Goal: Information Seeking & Learning: Learn about a topic

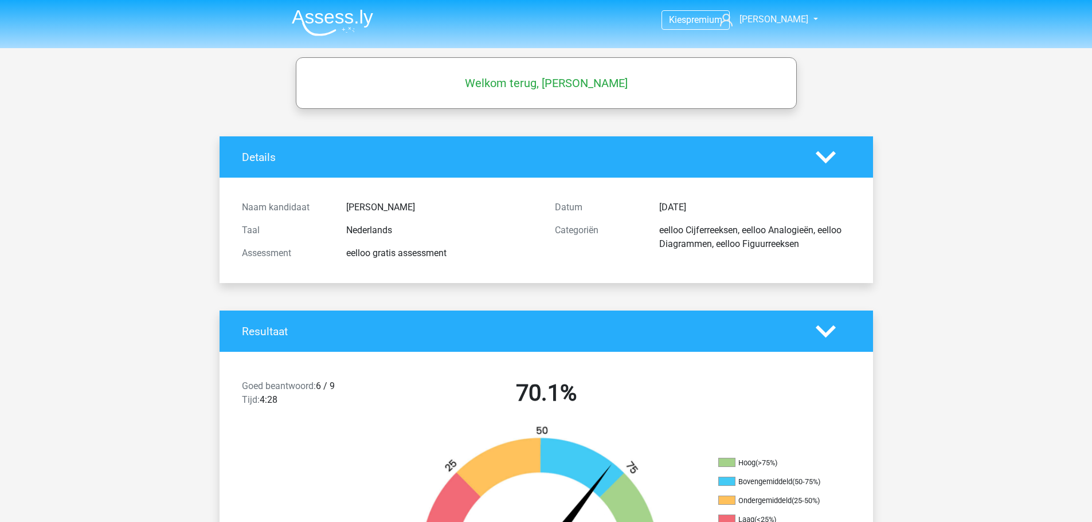
click at [326, 20] on img at bounding box center [332, 22] width 81 height 27
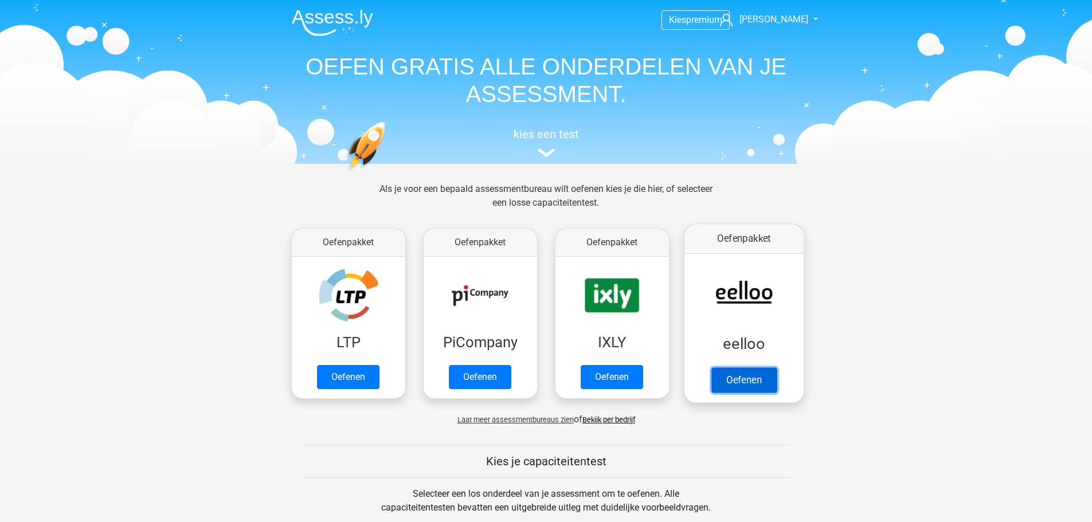
click at [742, 377] on link "Oefenen" at bounding box center [743, 380] width 65 height 25
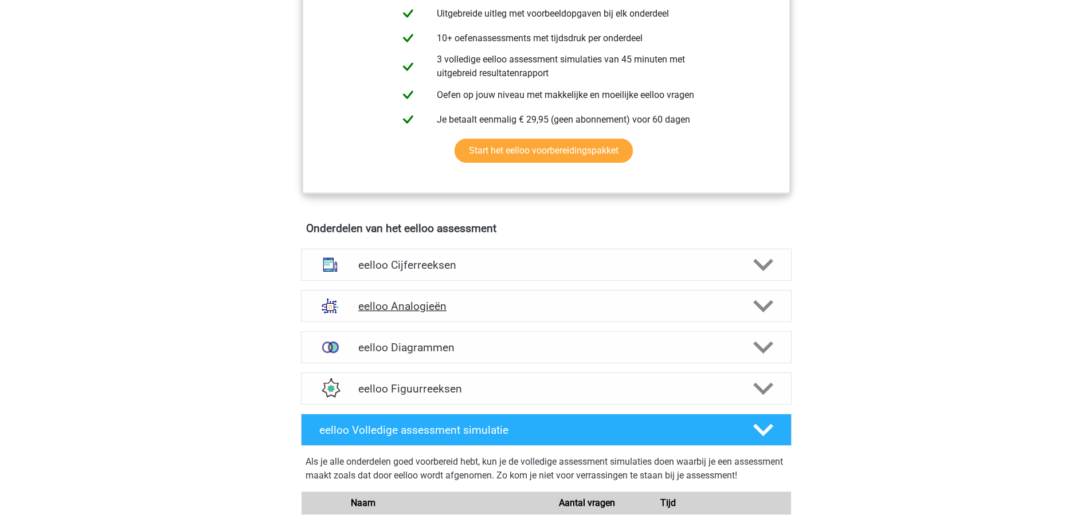
scroll to position [516, 0]
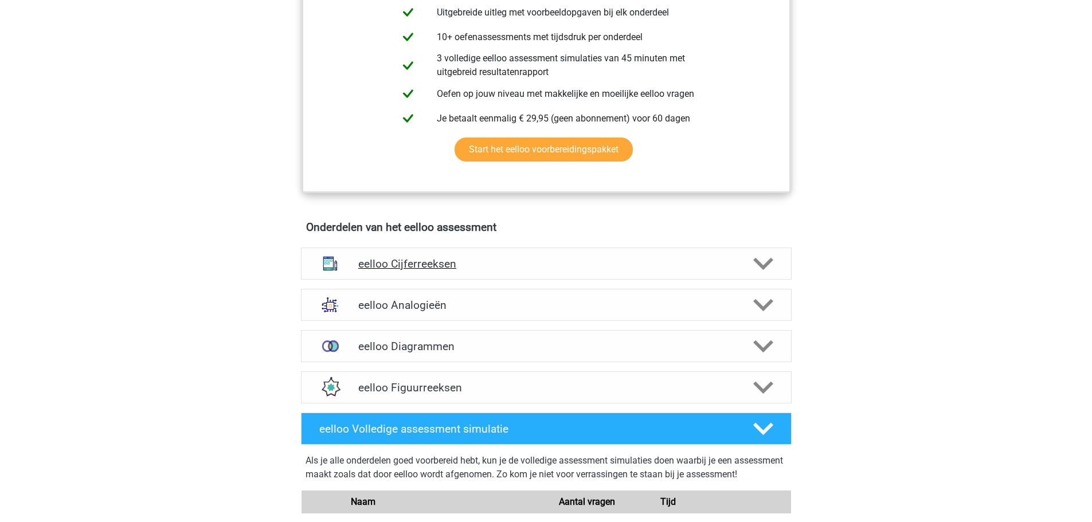
click at [466, 271] on h4 "eelloo Cijferreeksen" at bounding box center [546, 263] width 376 height 13
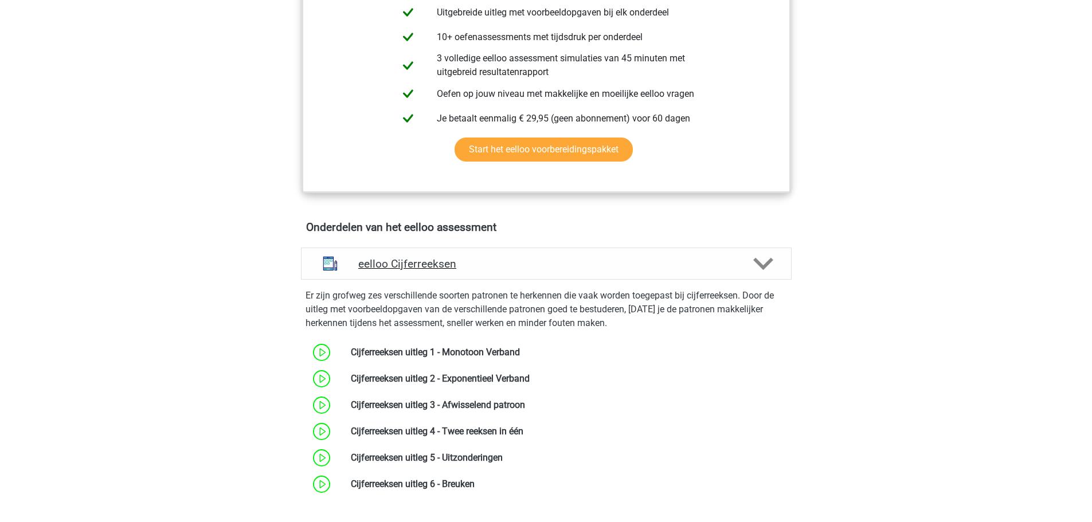
click at [467, 271] on h4 "eelloo Cijferreeksen" at bounding box center [546, 263] width 376 height 13
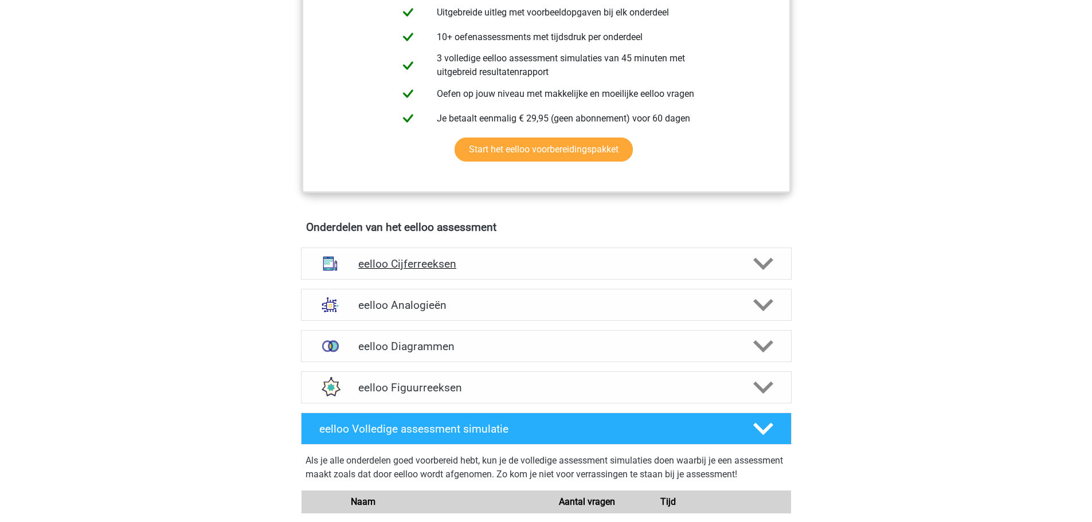
click at [467, 271] on h4 "eelloo Cijferreeksen" at bounding box center [546, 263] width 376 height 13
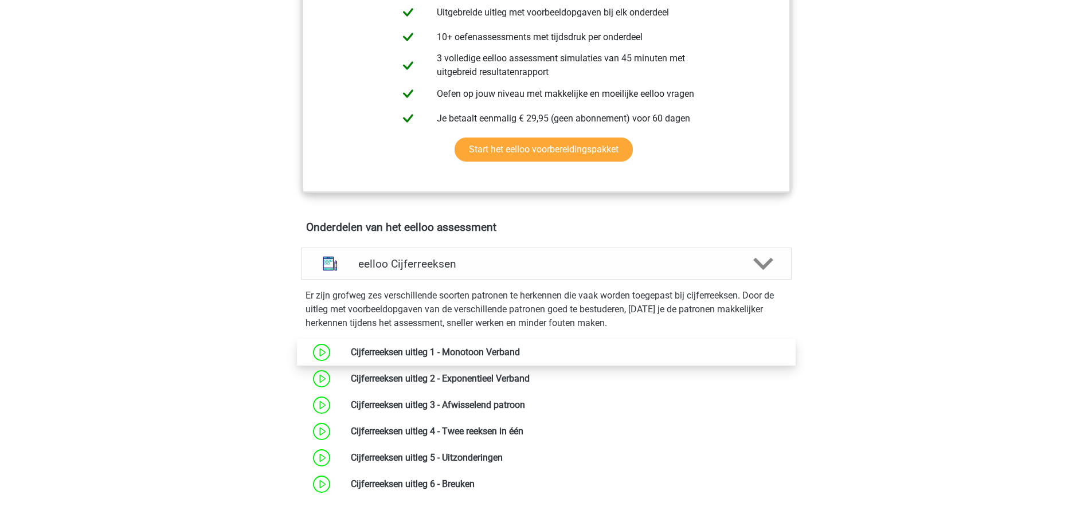
click at [520, 358] on link at bounding box center [520, 352] width 0 height 11
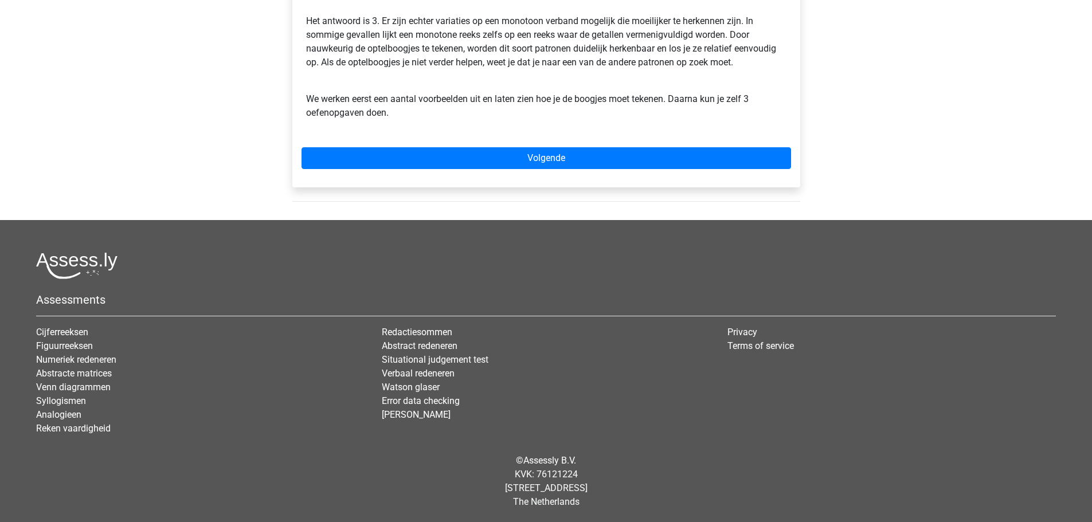
scroll to position [384, 0]
click at [548, 143] on div "Cijferreeksen uitleg 1 - Monotoon Verband Bij een monotoon verband zijn de stap…" at bounding box center [546, 0] width 508 height 374
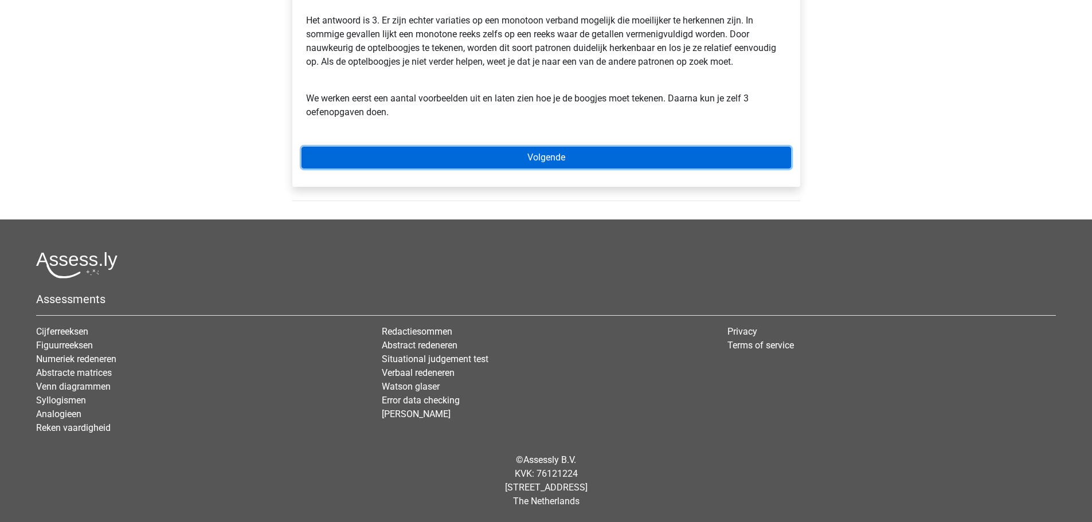
click at [551, 159] on link "Volgende" at bounding box center [547, 158] width 490 height 22
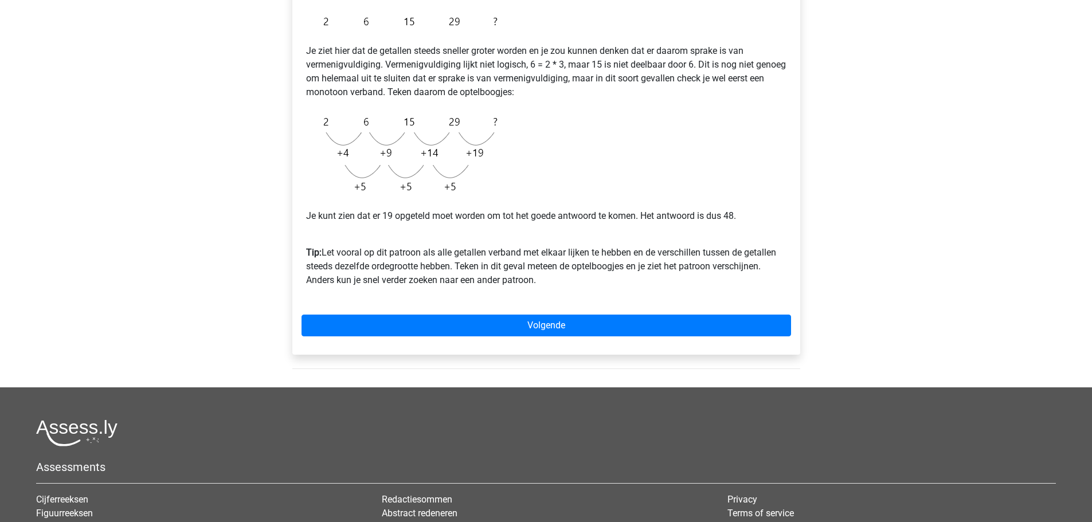
scroll to position [229, 0]
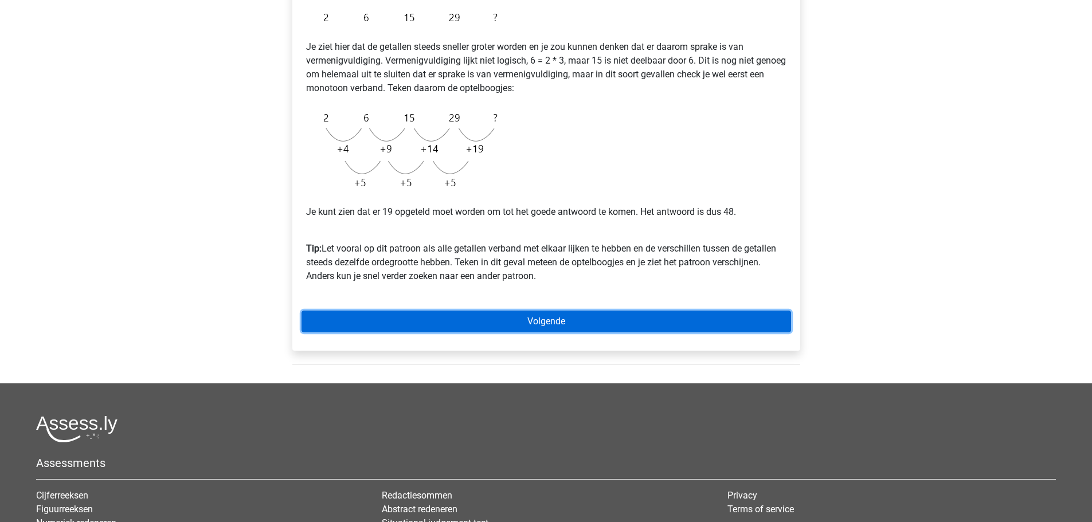
click at [483, 314] on link "Volgende" at bounding box center [547, 322] width 490 height 22
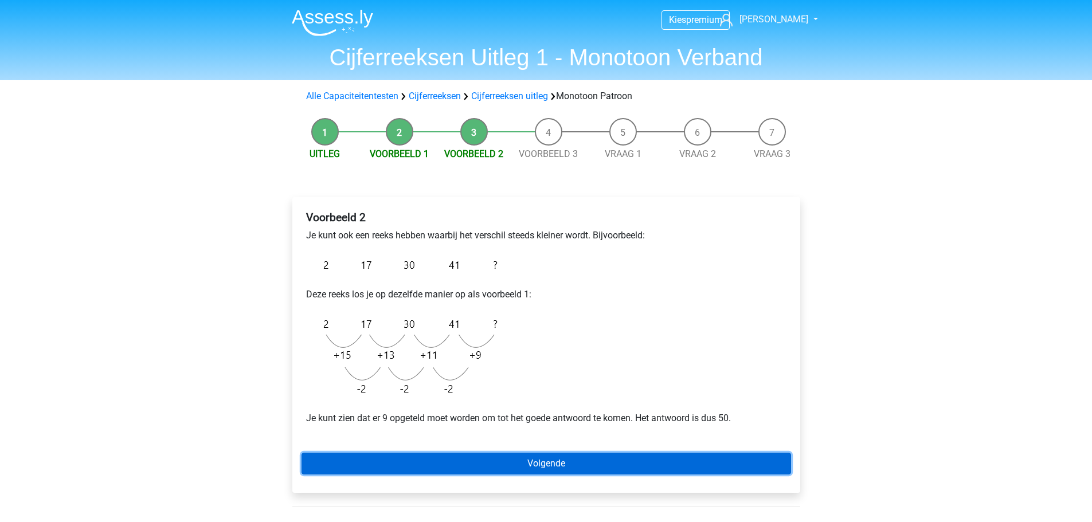
click at [507, 456] on link "Volgende" at bounding box center [547, 464] width 490 height 22
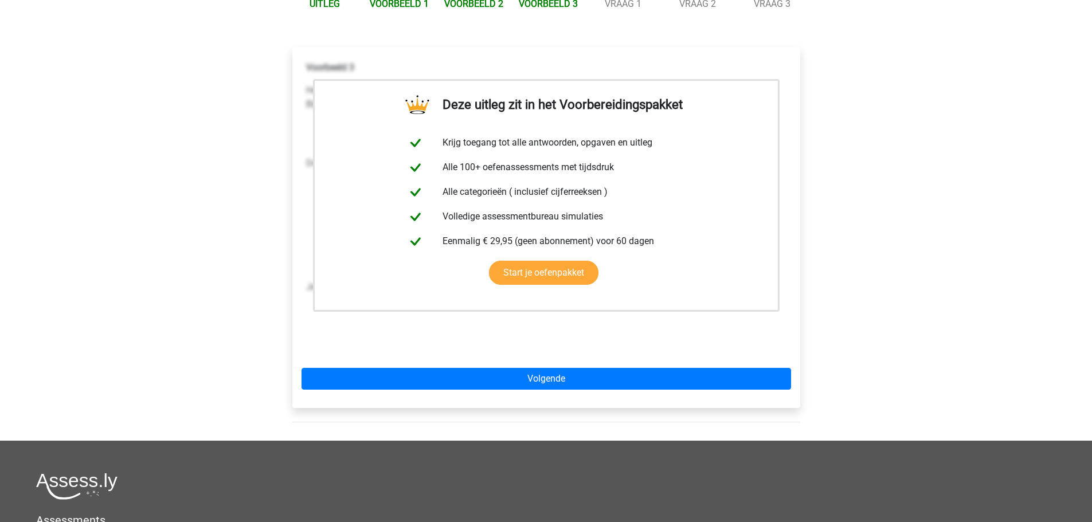
scroll to position [172, 0]
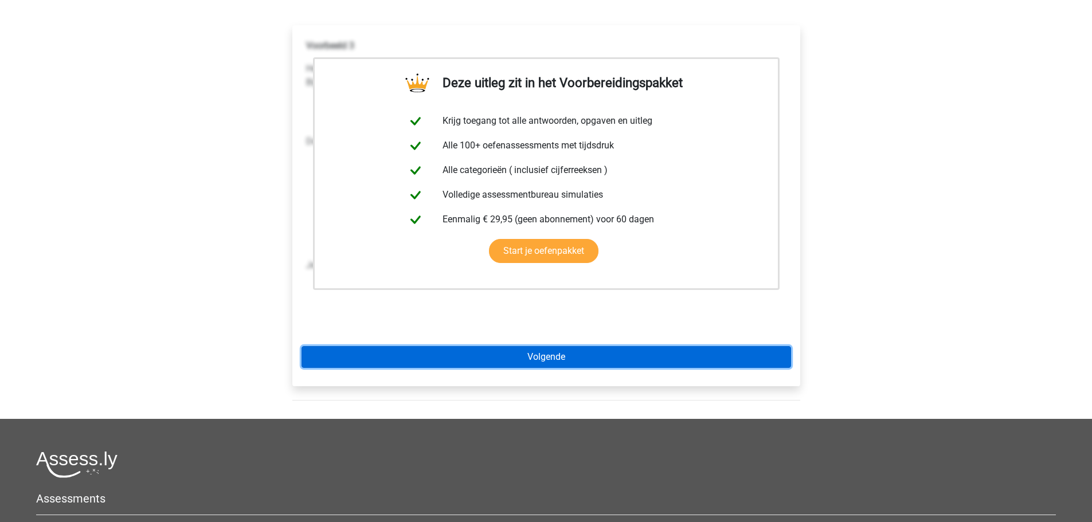
click at [572, 365] on link "Volgende" at bounding box center [547, 357] width 490 height 22
click at [521, 355] on link "Volgende" at bounding box center [547, 357] width 490 height 22
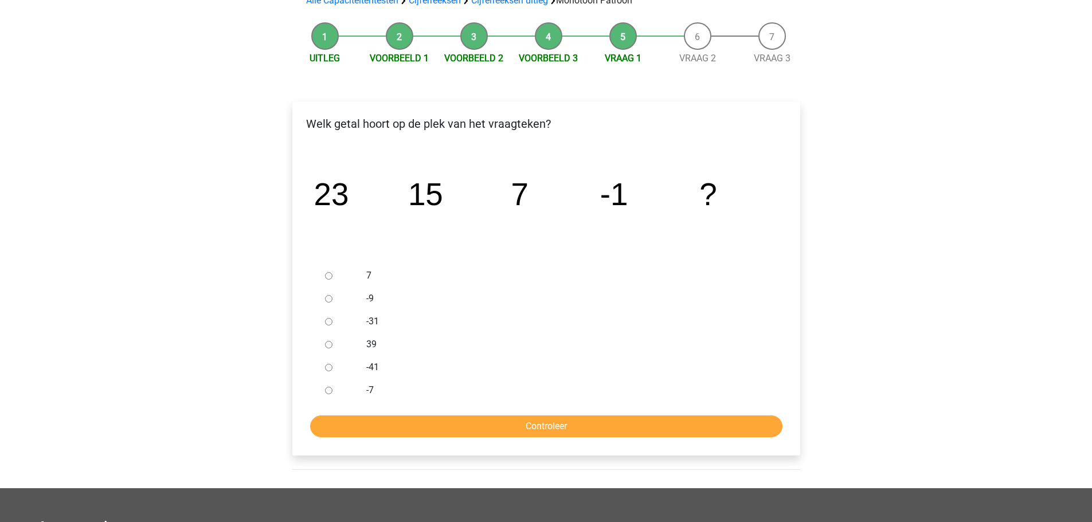
scroll to position [115, 0]
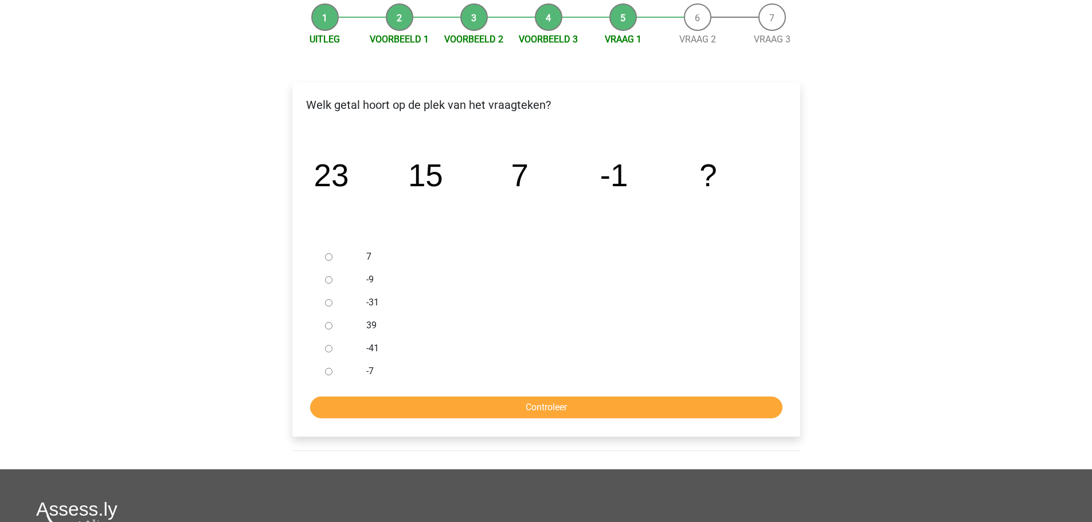
drag, startPoint x: 530, startPoint y: 318, endPoint x: 530, endPoint y: 312, distance: 6.3
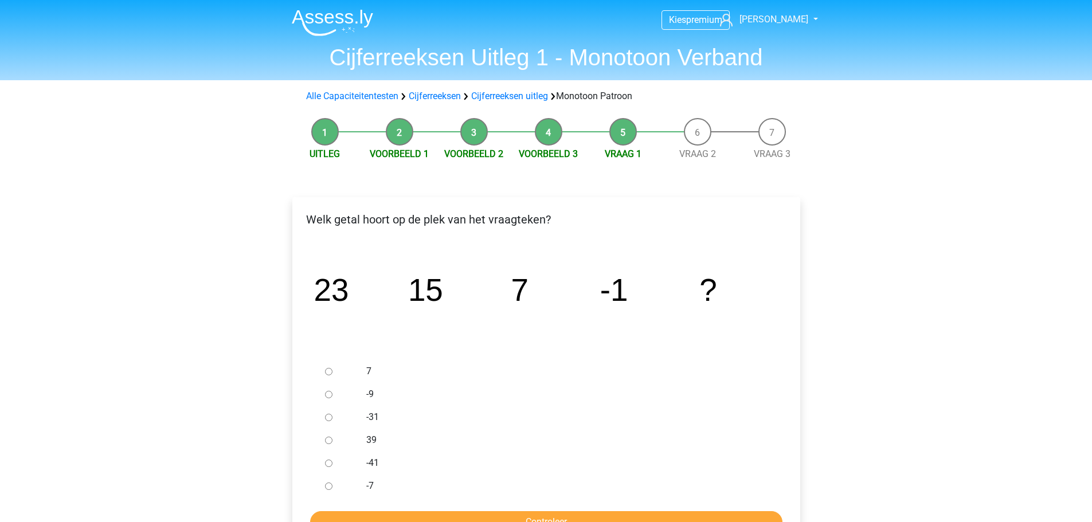
click at [369, 395] on label "-9" at bounding box center [564, 395] width 397 height 14
click at [333, 395] on input "-9" at bounding box center [328, 394] width 7 height 7
radio input "true"
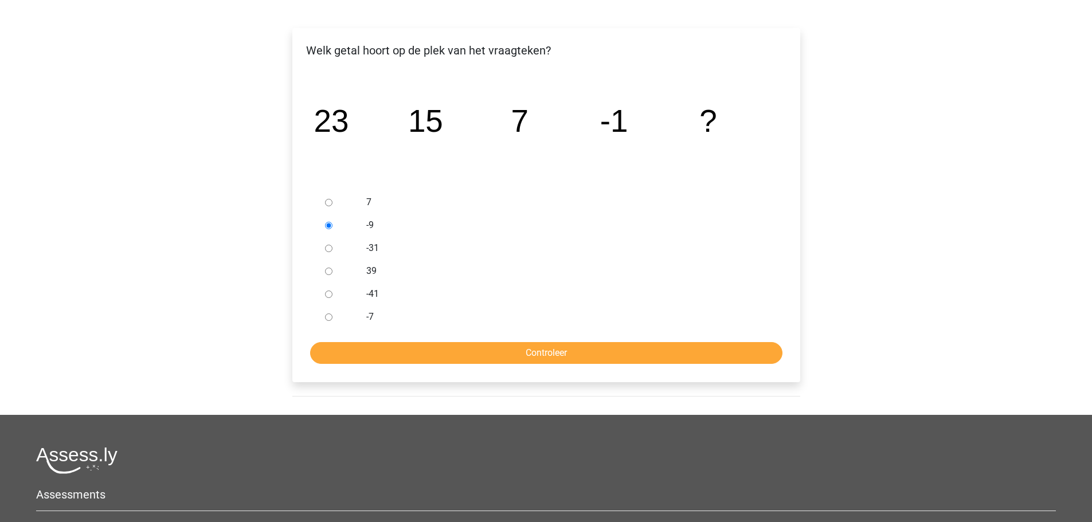
scroll to position [172, 0]
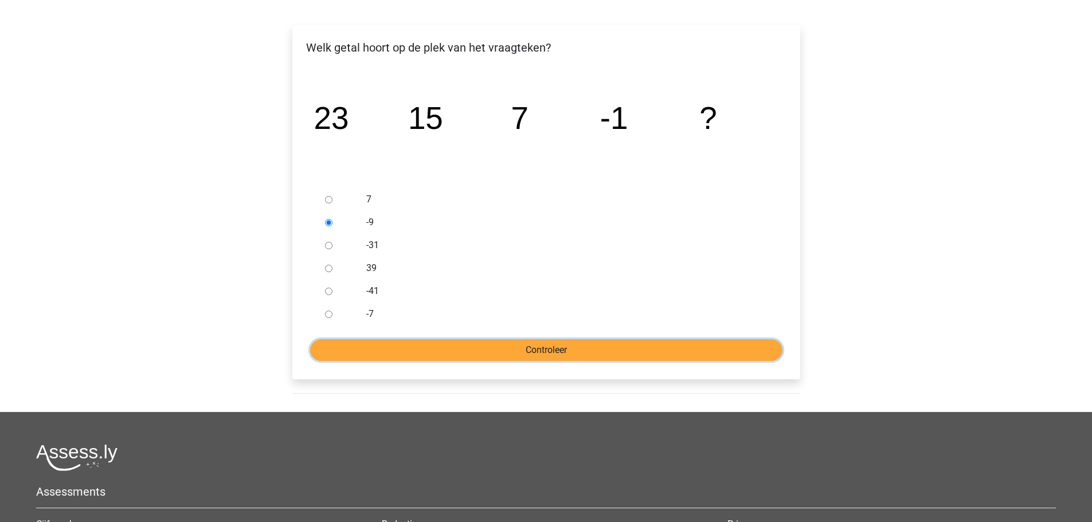
drag, startPoint x: 526, startPoint y: 342, endPoint x: 536, endPoint y: 353, distance: 14.2
click at [526, 345] on input "Controleer" at bounding box center [546, 350] width 472 height 22
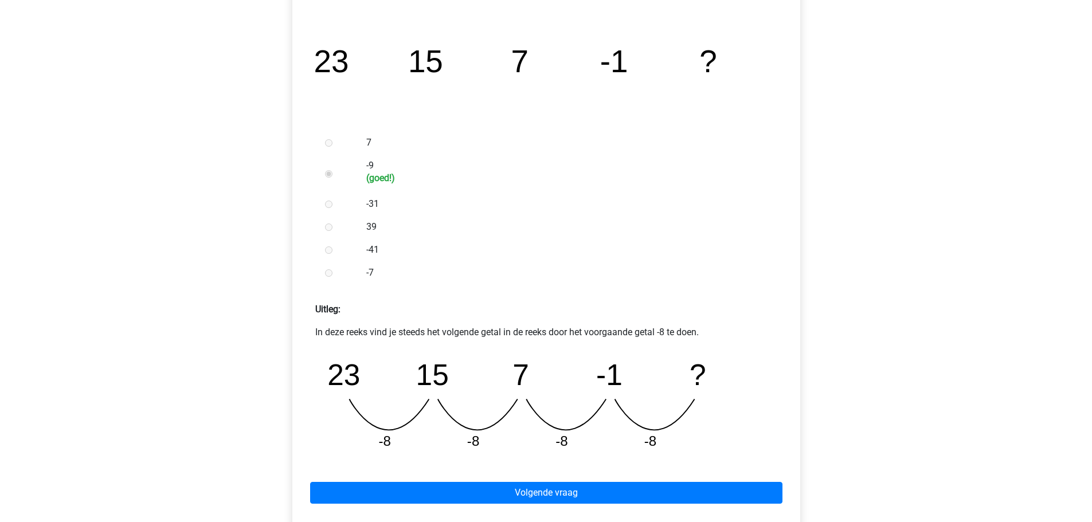
scroll to position [229, 0]
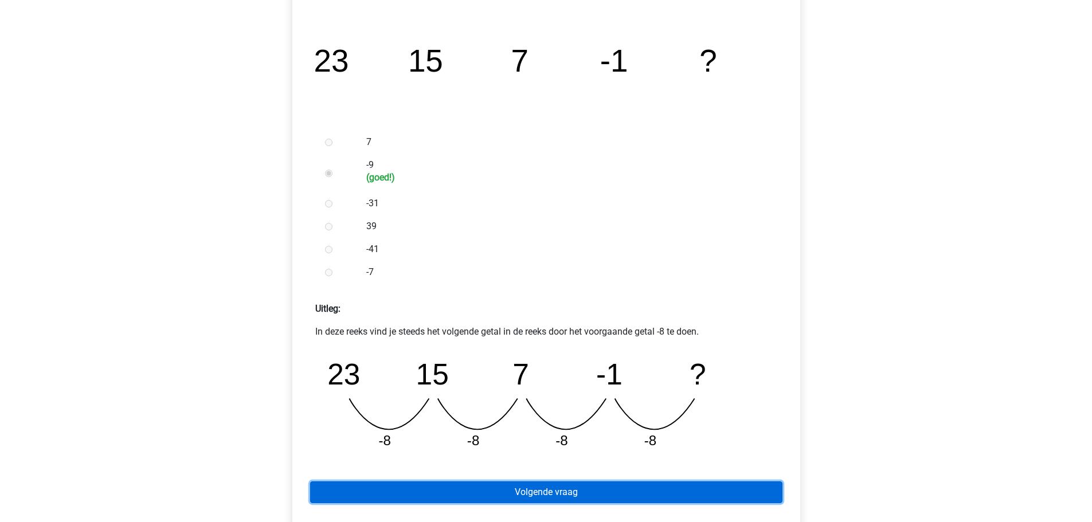
click at [569, 500] on link "Volgende vraag" at bounding box center [546, 493] width 472 height 22
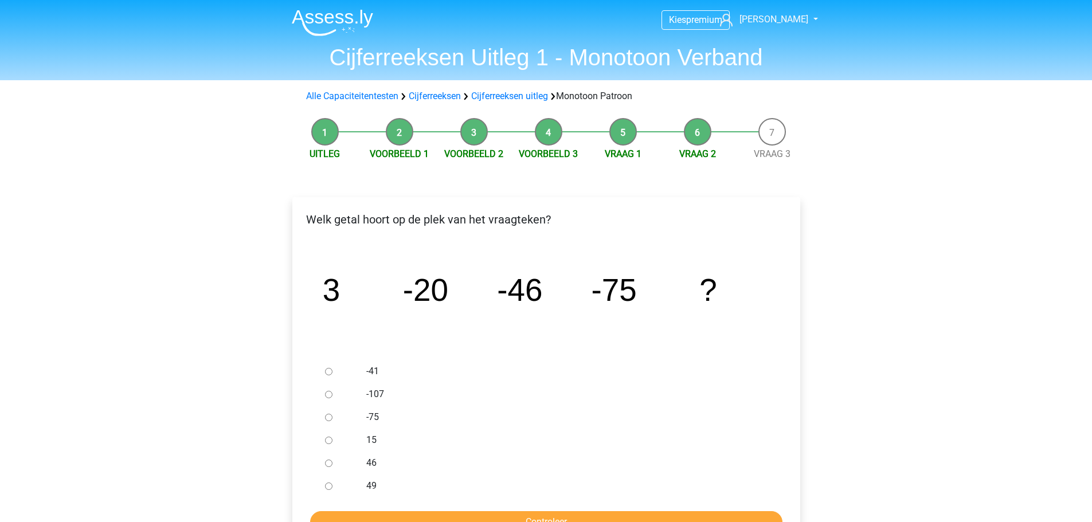
click at [379, 390] on label "-107" at bounding box center [564, 395] width 397 height 14
click at [333, 391] on input "-107" at bounding box center [328, 394] width 7 height 7
radio input "true"
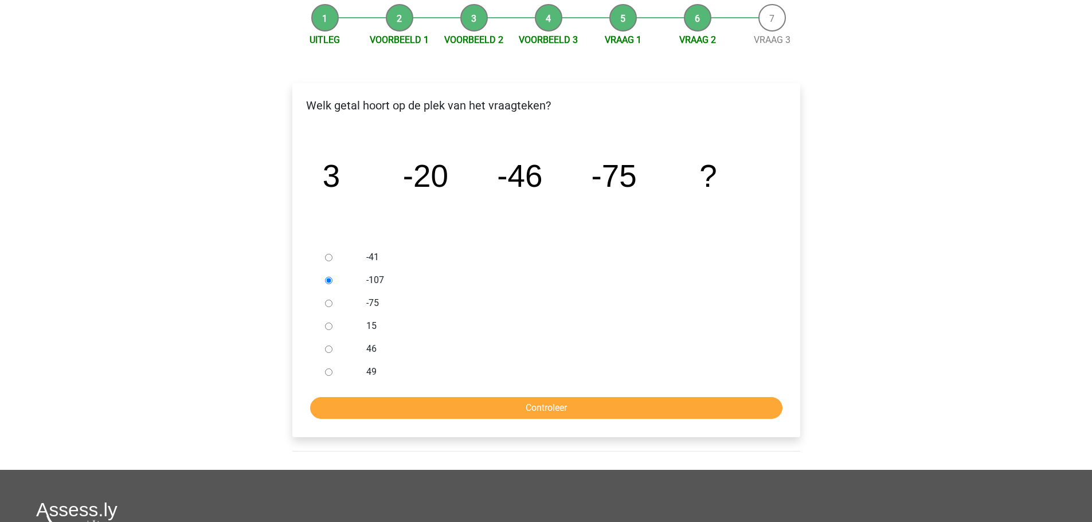
scroll to position [115, 0]
click at [566, 409] on input "Controleer" at bounding box center [546, 408] width 472 height 22
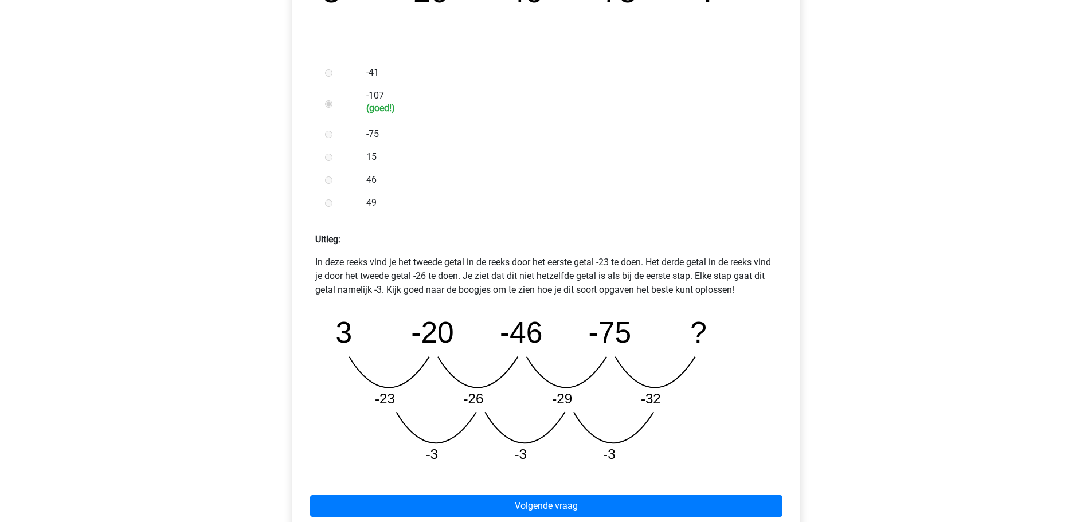
scroll to position [516, 0]
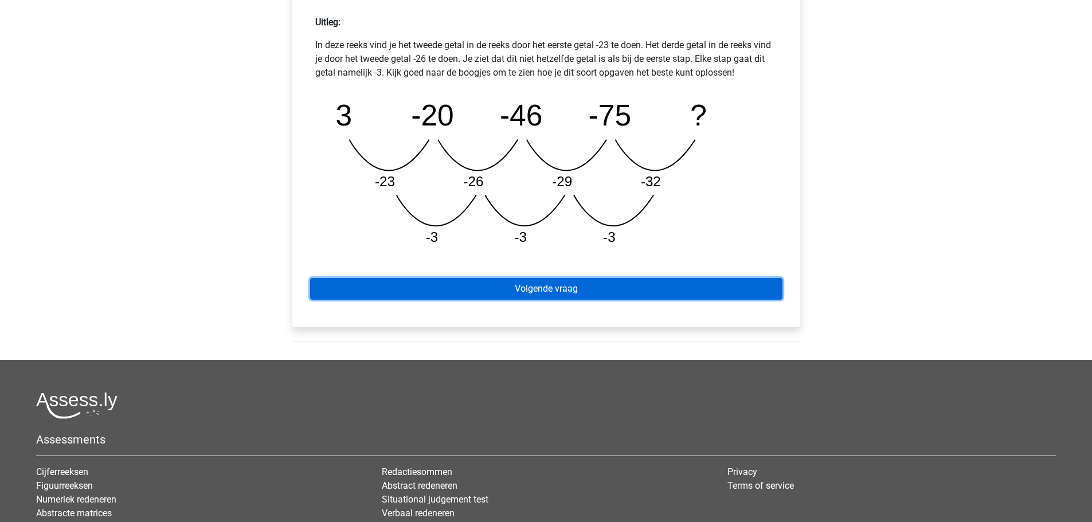
click at [562, 279] on link "Volgende vraag" at bounding box center [546, 289] width 472 height 22
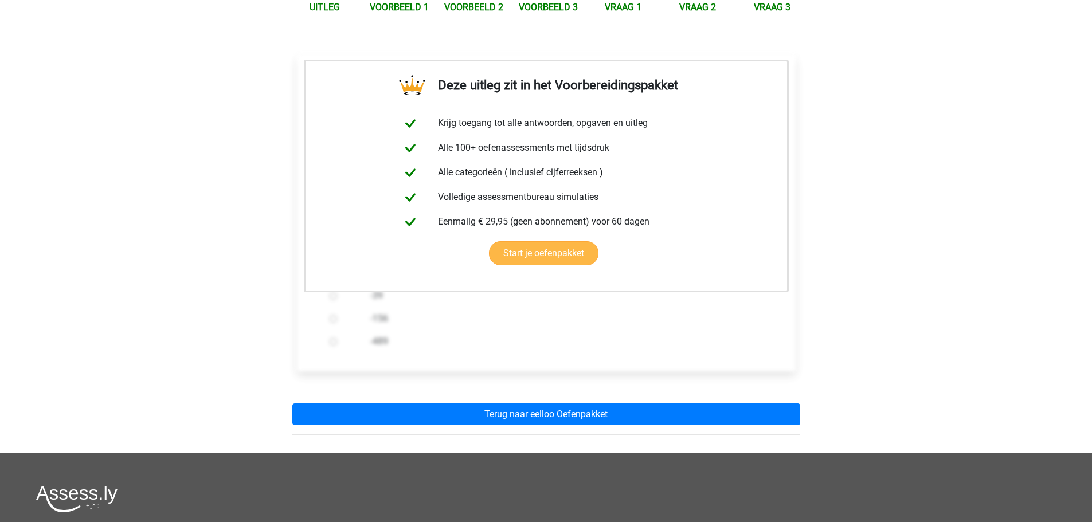
scroll to position [344, 0]
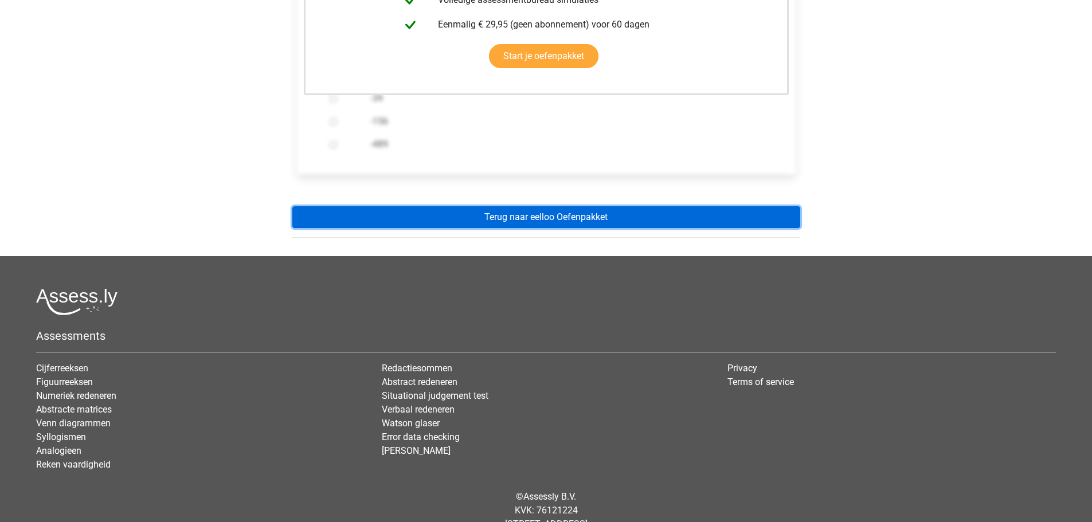
click at [542, 220] on link "Terug naar eelloo Oefenpakket" at bounding box center [546, 217] width 508 height 22
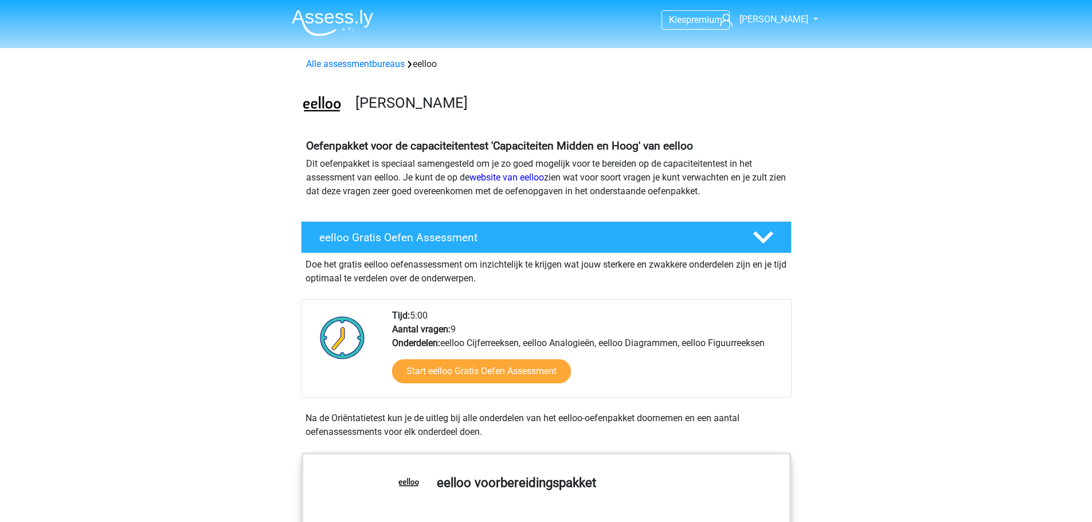
click at [316, 106] on img at bounding box center [322, 105] width 41 height 41
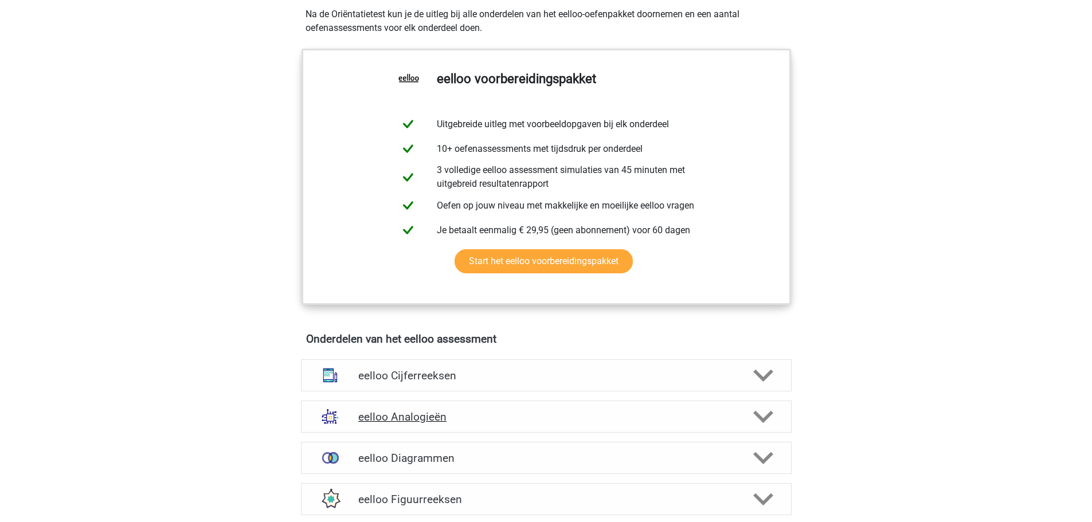
scroll to position [516, 0]
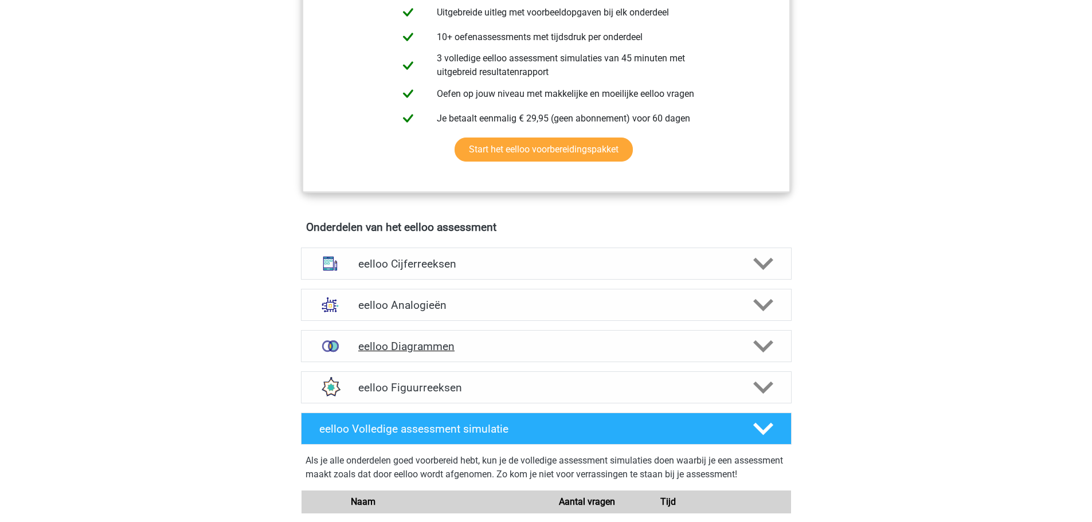
click at [428, 353] on h4 "eelloo Diagrammen" at bounding box center [546, 346] width 376 height 13
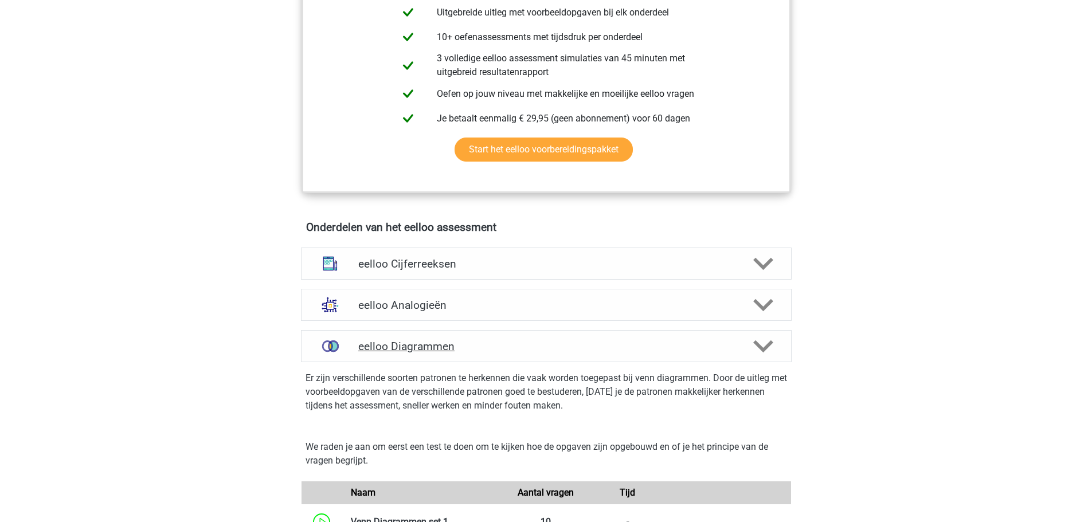
click at [428, 353] on h4 "eelloo Diagrammen" at bounding box center [546, 346] width 376 height 13
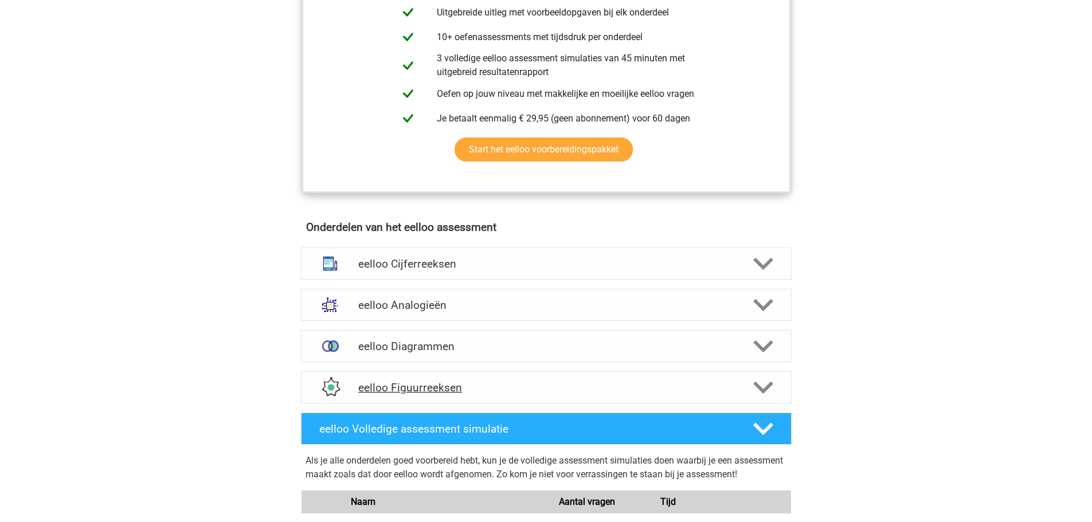
click at [448, 402] on div "eelloo Figuurreeksen" at bounding box center [546, 388] width 491 height 32
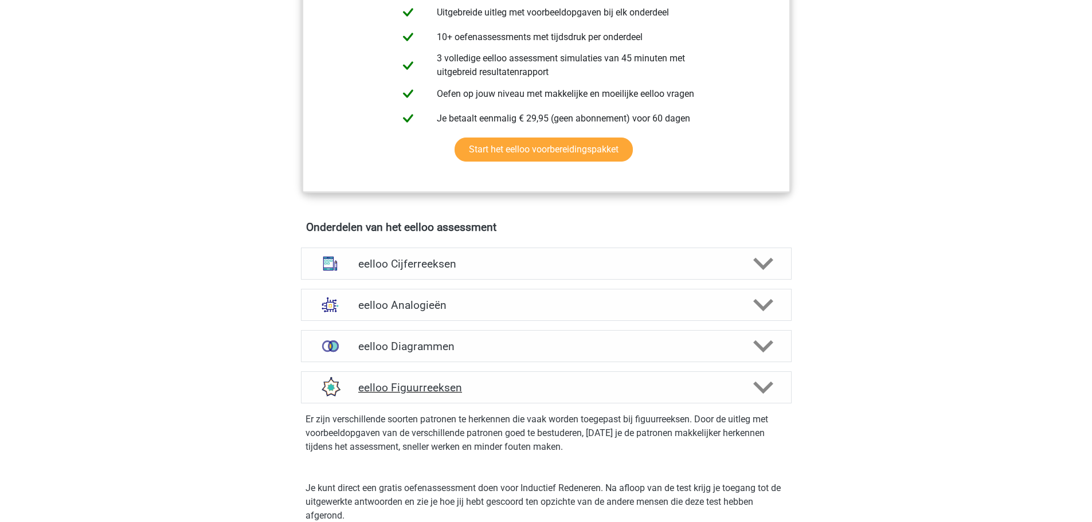
click at [447, 403] on div "eelloo Figuurreeksen" at bounding box center [546, 388] width 491 height 32
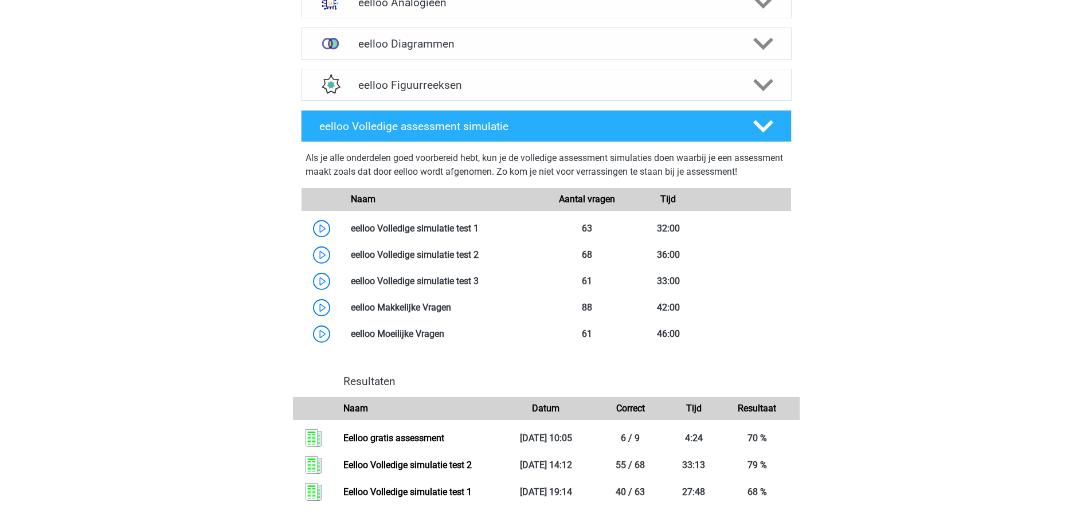
scroll to position [860, 0]
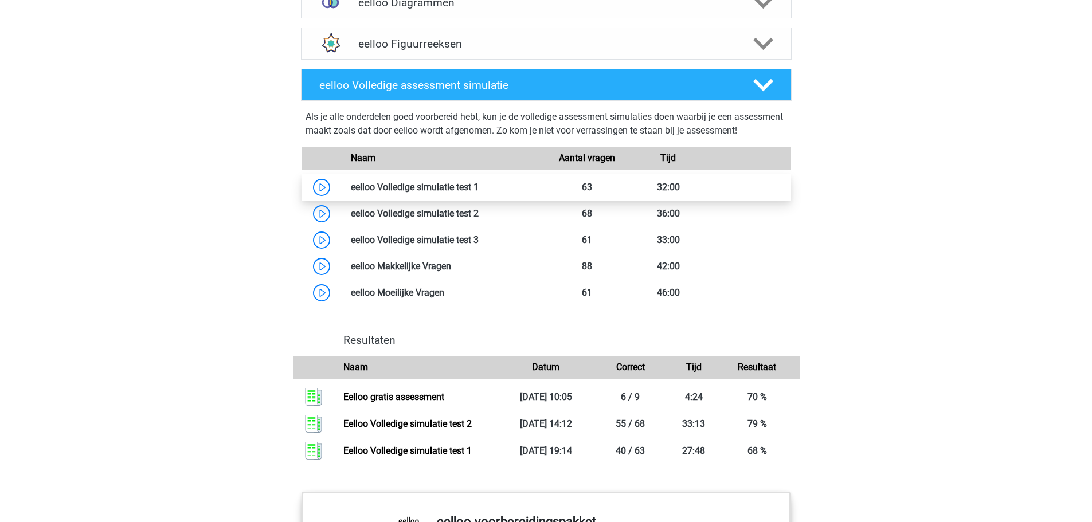
click at [479, 193] on link at bounding box center [479, 187] width 0 height 11
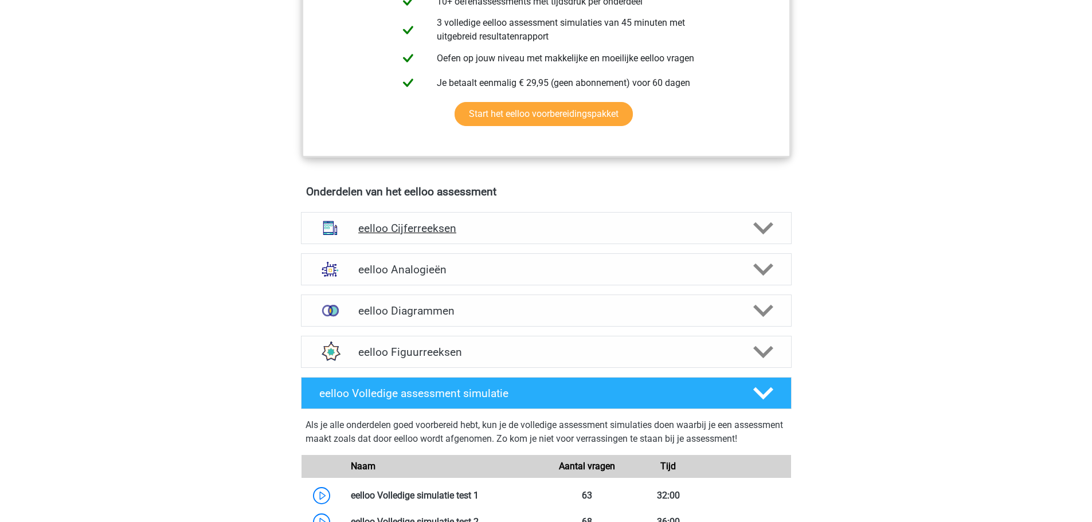
scroll to position [516, 0]
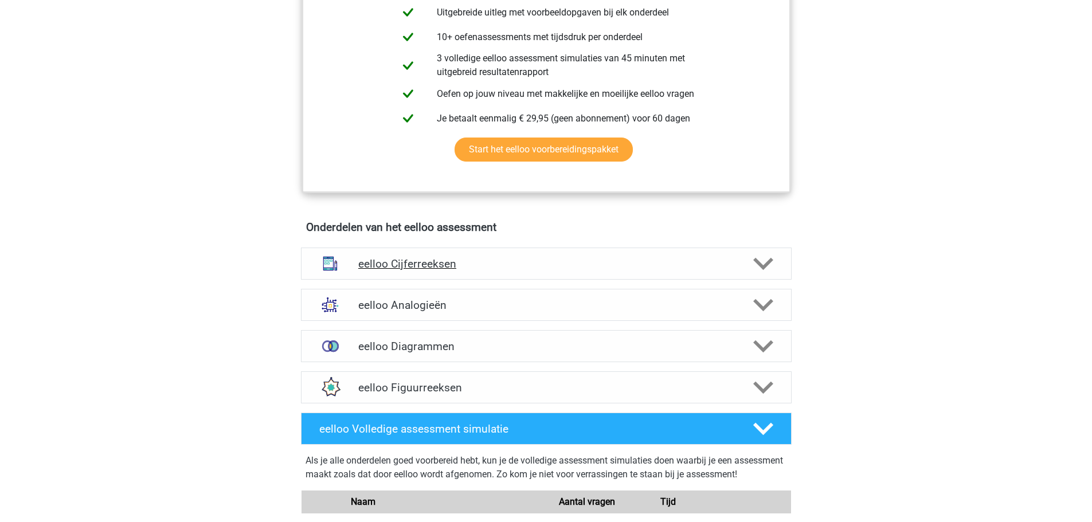
drag, startPoint x: 449, startPoint y: 272, endPoint x: 447, endPoint y: 265, distance: 7.8
click at [449, 271] on h4 "eelloo Cijferreeksen" at bounding box center [546, 263] width 376 height 13
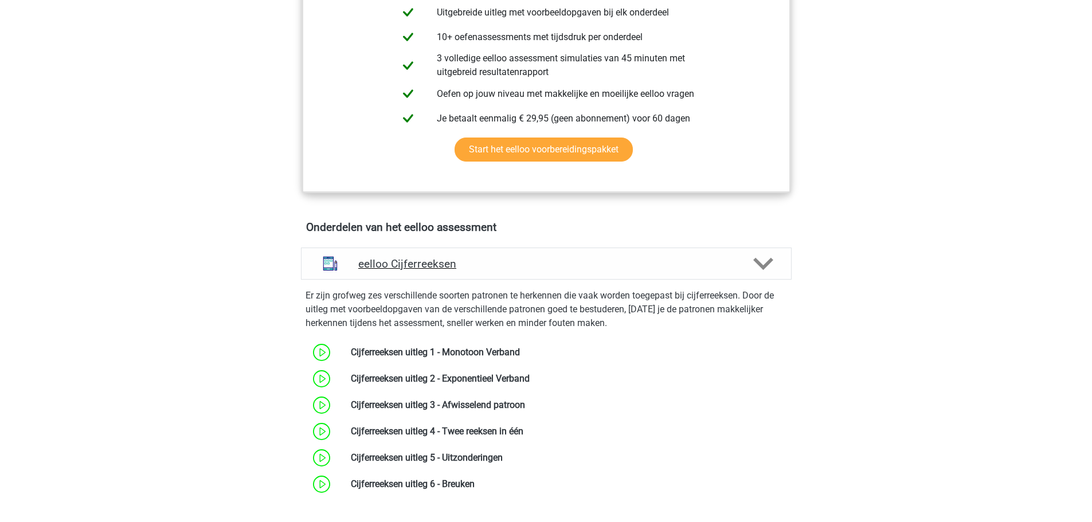
click at [454, 267] on h4 "eelloo Cijferreeksen" at bounding box center [546, 263] width 376 height 13
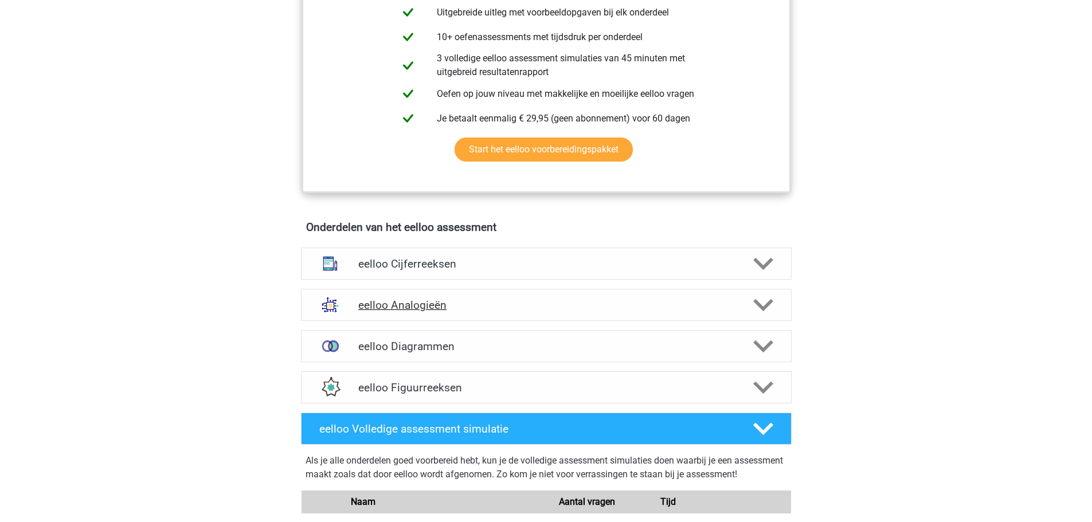
click at [456, 311] on h4 "eelloo Analogieën" at bounding box center [546, 305] width 376 height 13
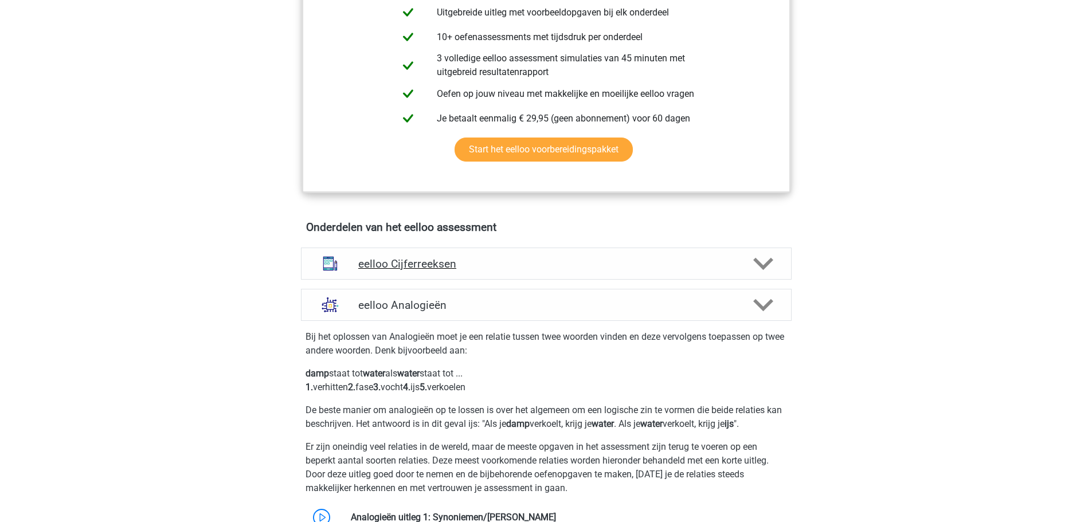
click at [445, 271] on h4 "eelloo Cijferreeksen" at bounding box center [546, 263] width 376 height 13
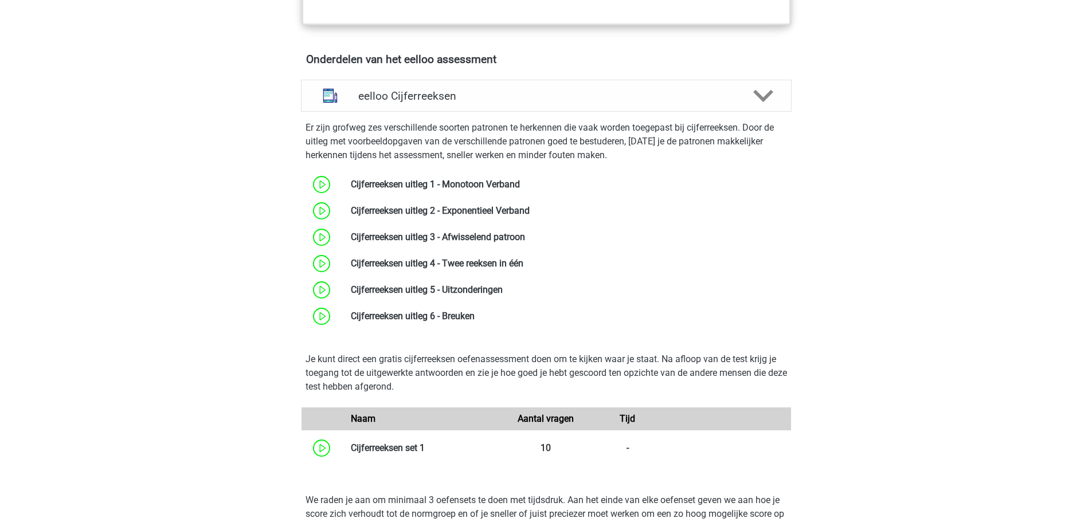
scroll to position [688, 0]
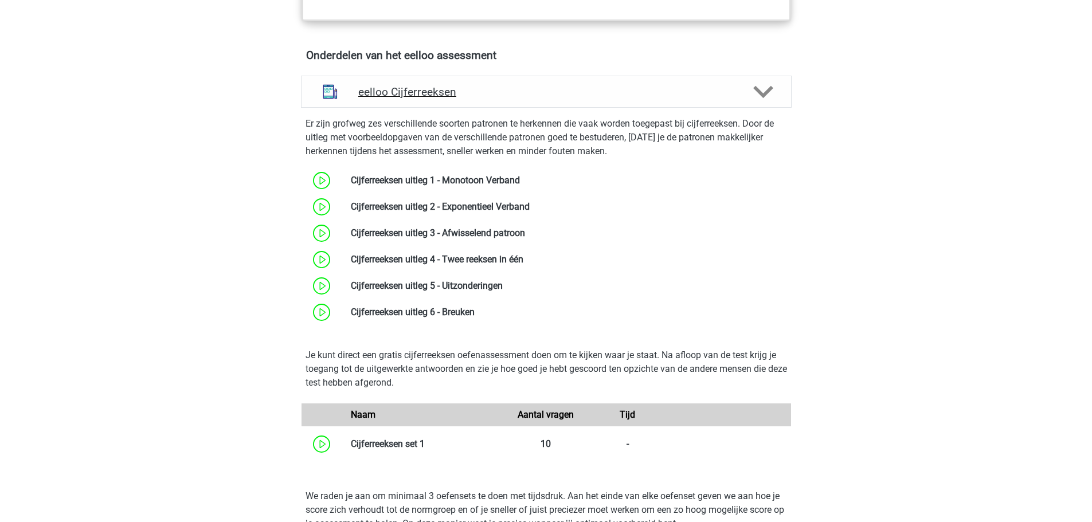
click at [459, 90] on div "eelloo Cijferreeksen" at bounding box center [546, 92] width 491 height 32
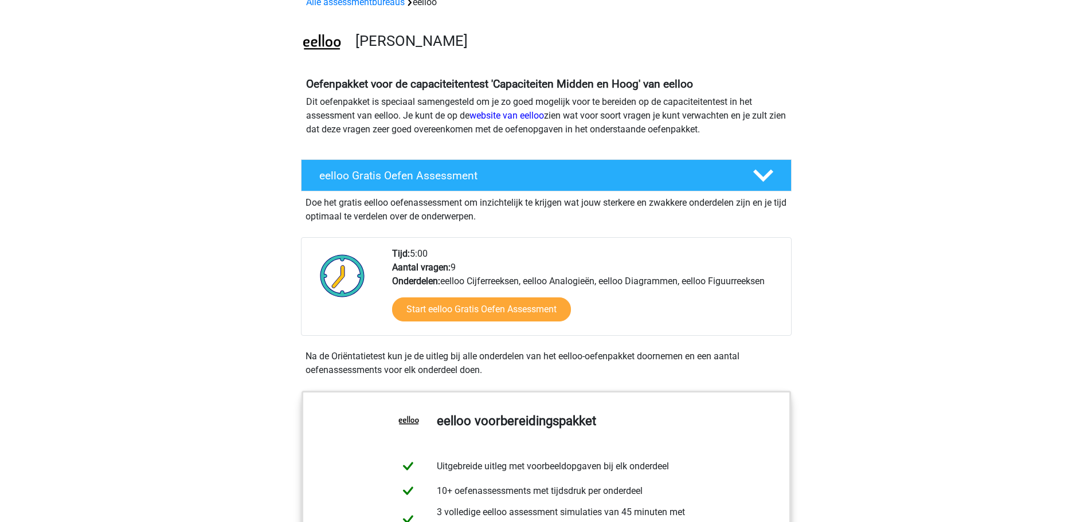
scroll to position [0, 0]
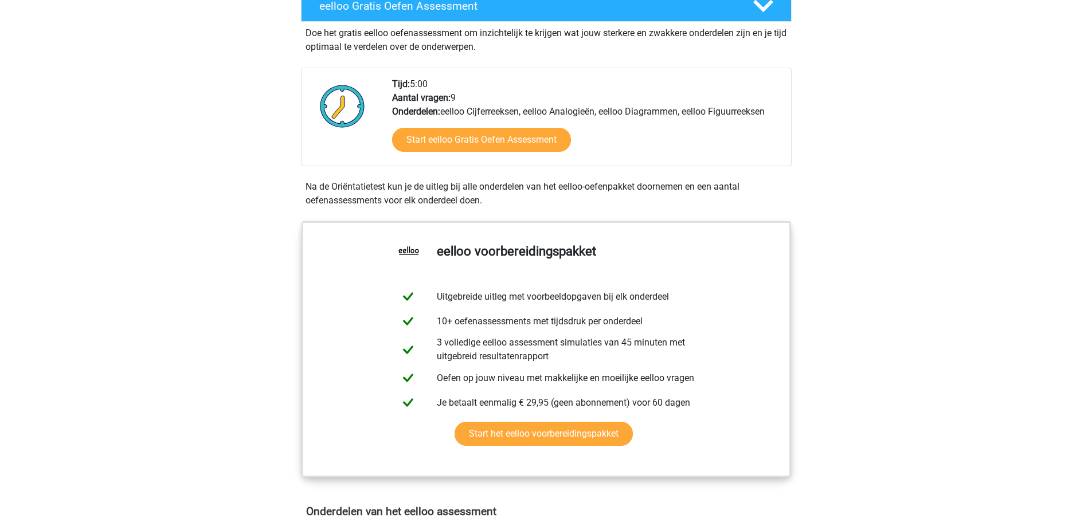
scroll to position [459, 0]
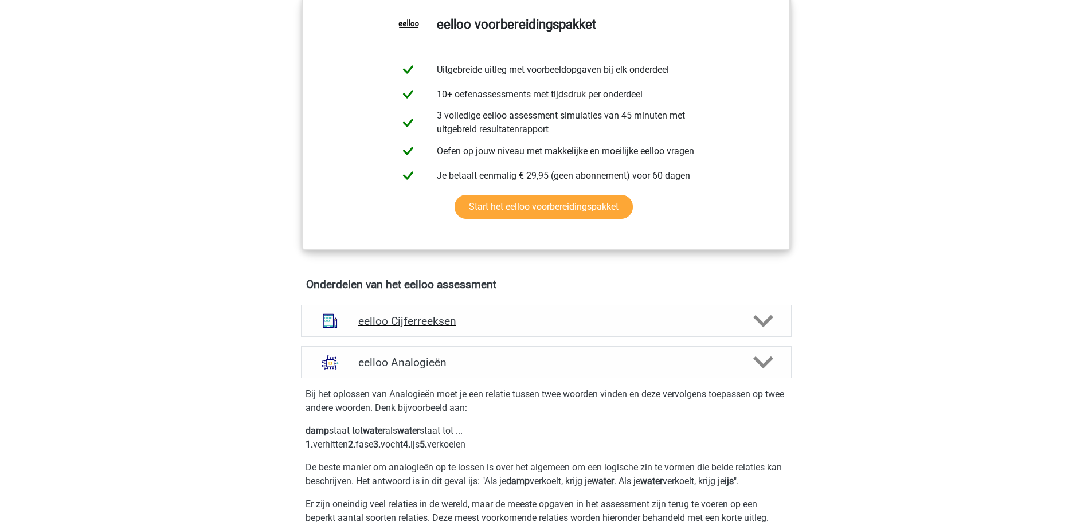
drag, startPoint x: 517, startPoint y: 329, endPoint x: 513, endPoint y: 323, distance: 7.5
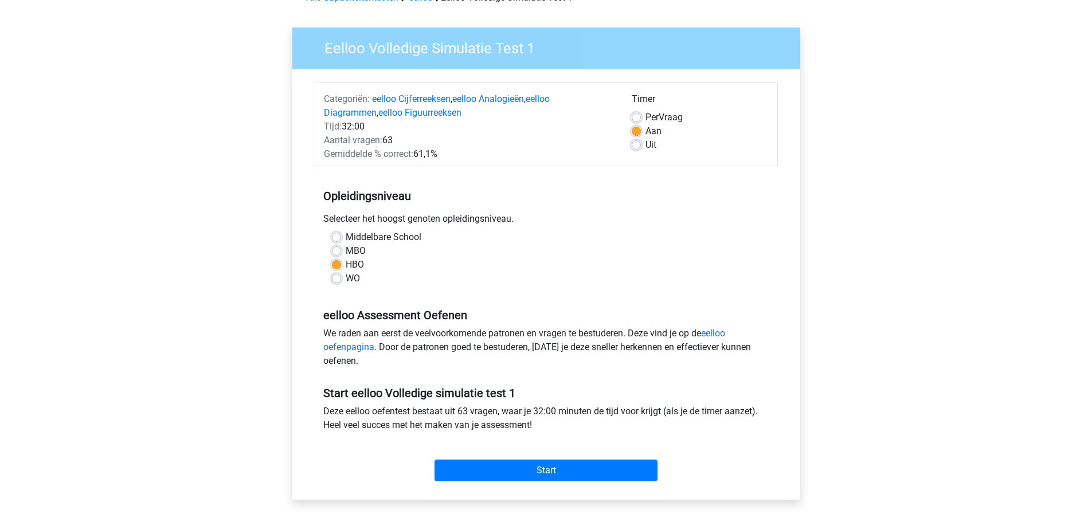
scroll to position [287, 0]
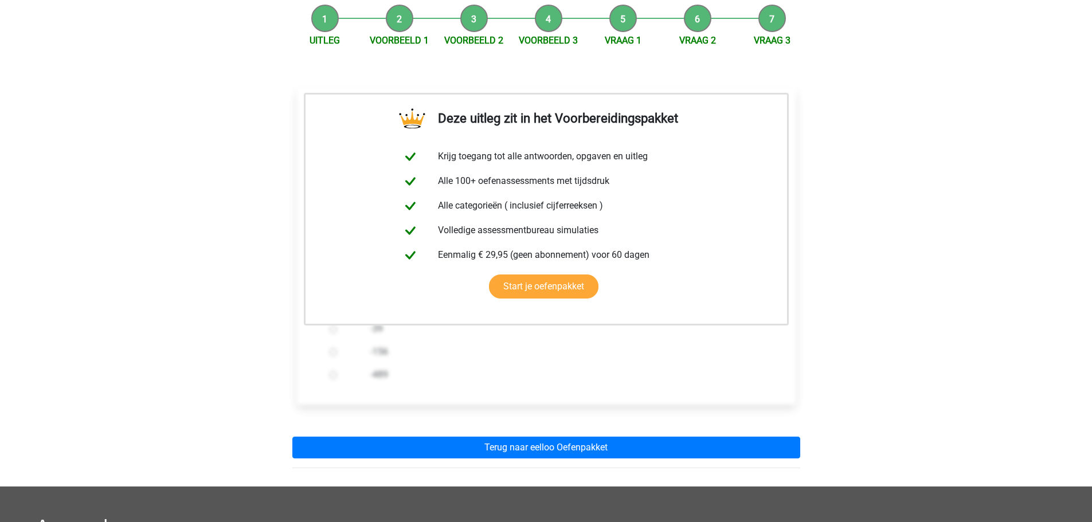
scroll to position [115, 0]
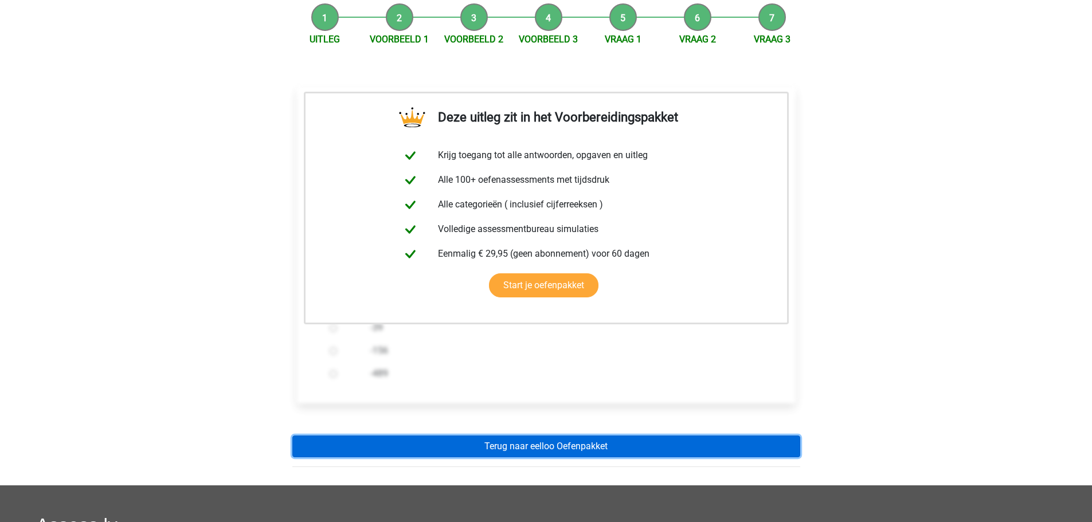
click at [511, 444] on link "Terug naar eelloo Oefenpakket" at bounding box center [546, 447] width 508 height 22
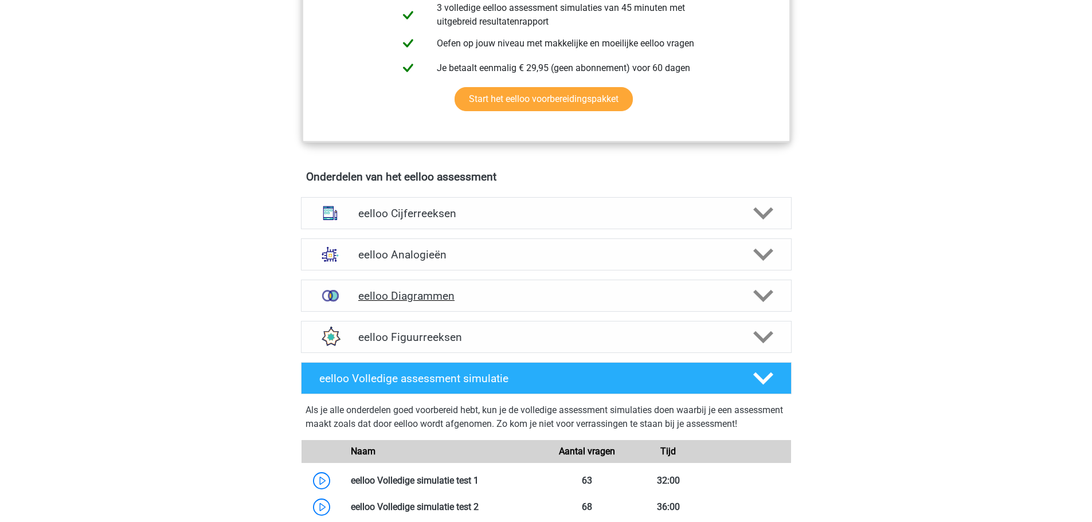
scroll to position [573, 0]
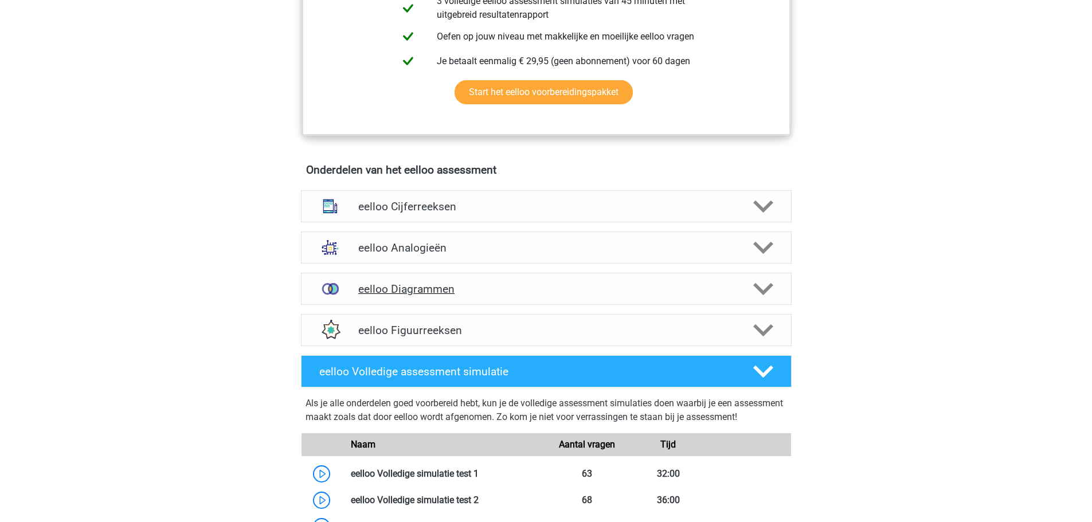
click at [433, 283] on div "eelloo Diagrammen" at bounding box center [546, 289] width 491 height 32
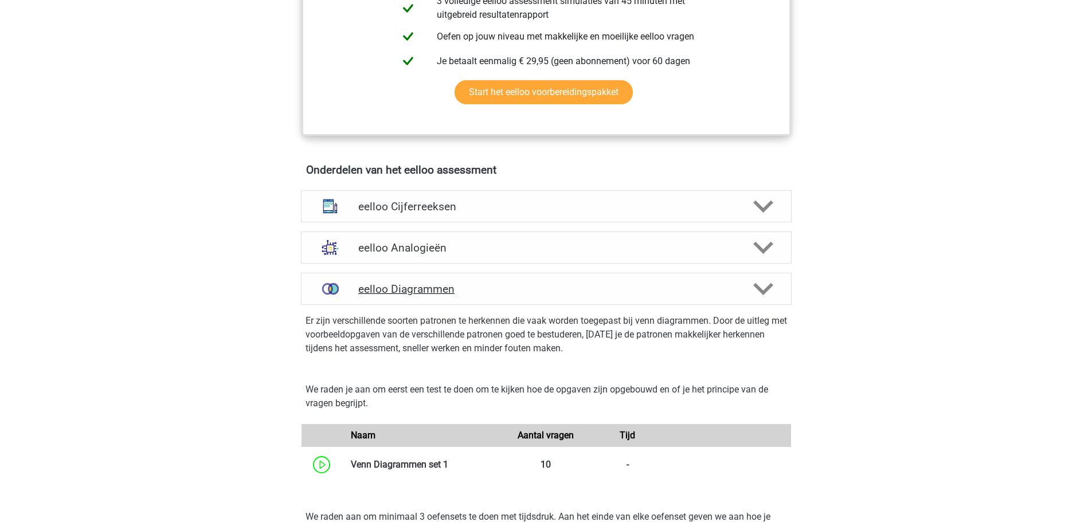
click at [427, 287] on div "eelloo Diagrammen" at bounding box center [546, 289] width 491 height 32
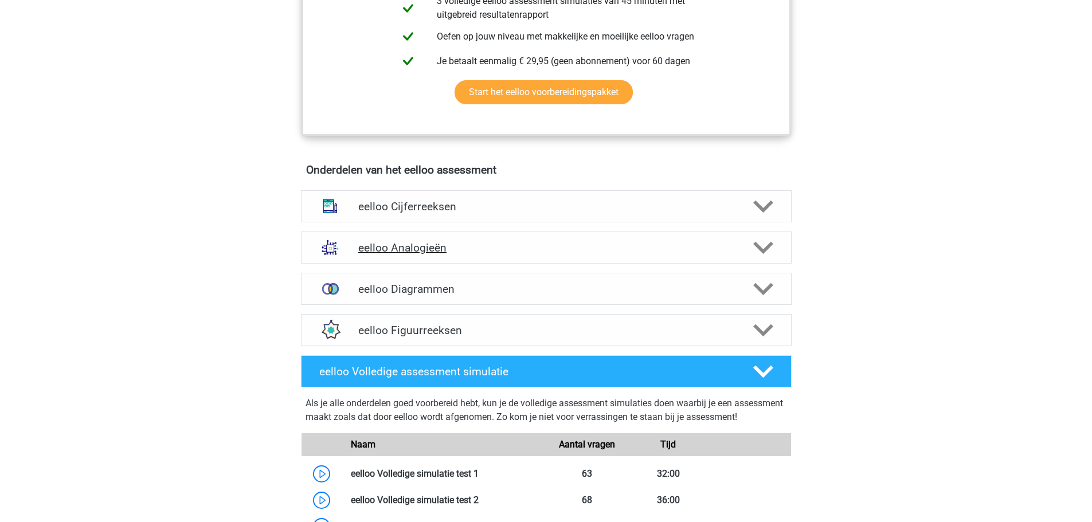
click at [427, 253] on h4 "eelloo Analogieën" at bounding box center [546, 247] width 376 height 13
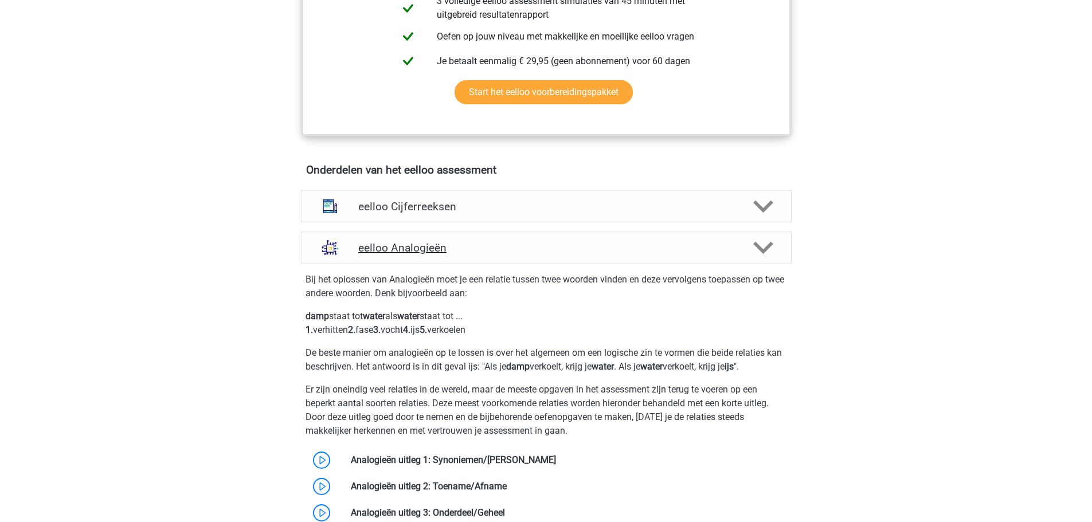
click at [427, 253] on h4 "eelloo Analogieën" at bounding box center [546, 247] width 376 height 13
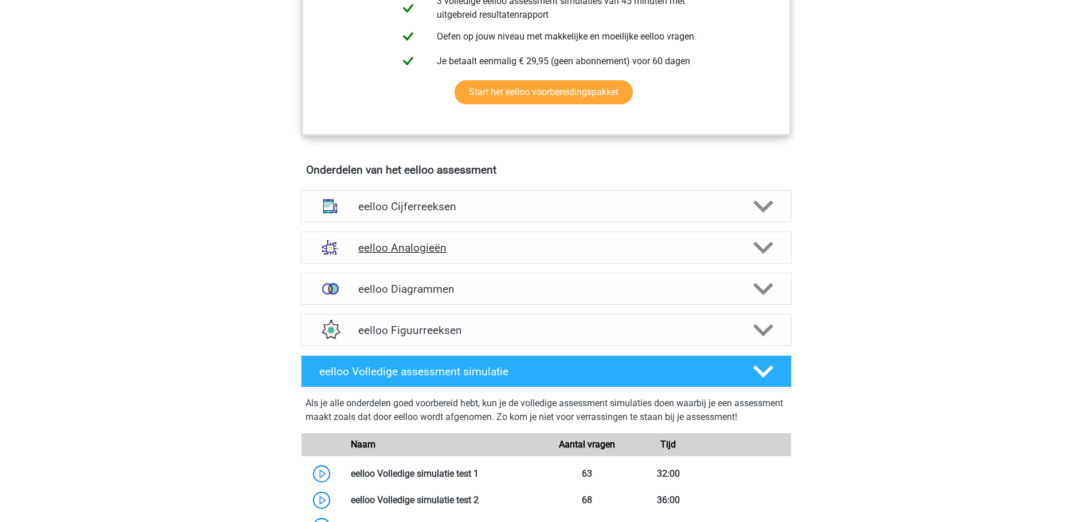
click at [427, 253] on h4 "eelloo Analogieën" at bounding box center [546, 247] width 376 height 13
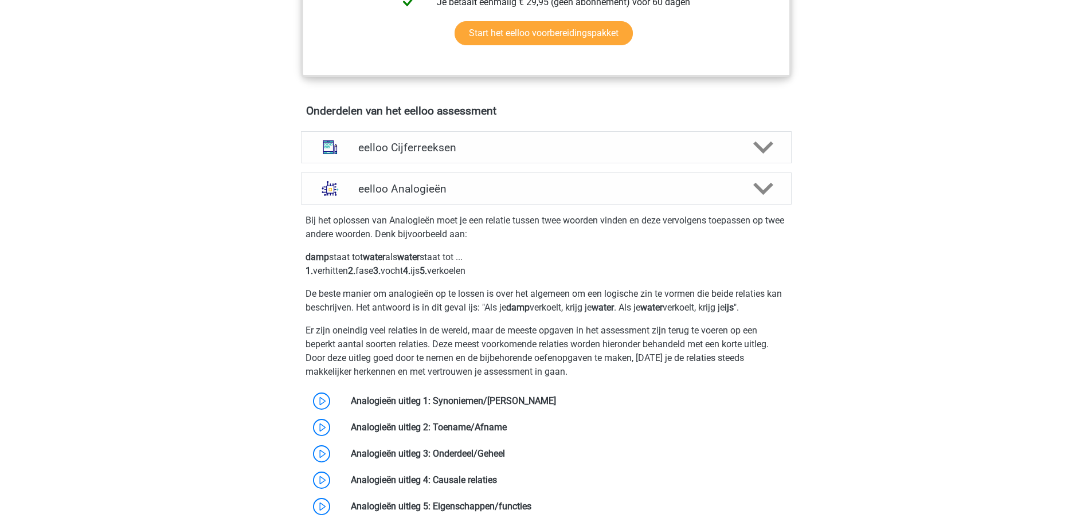
scroll to position [745, 0]
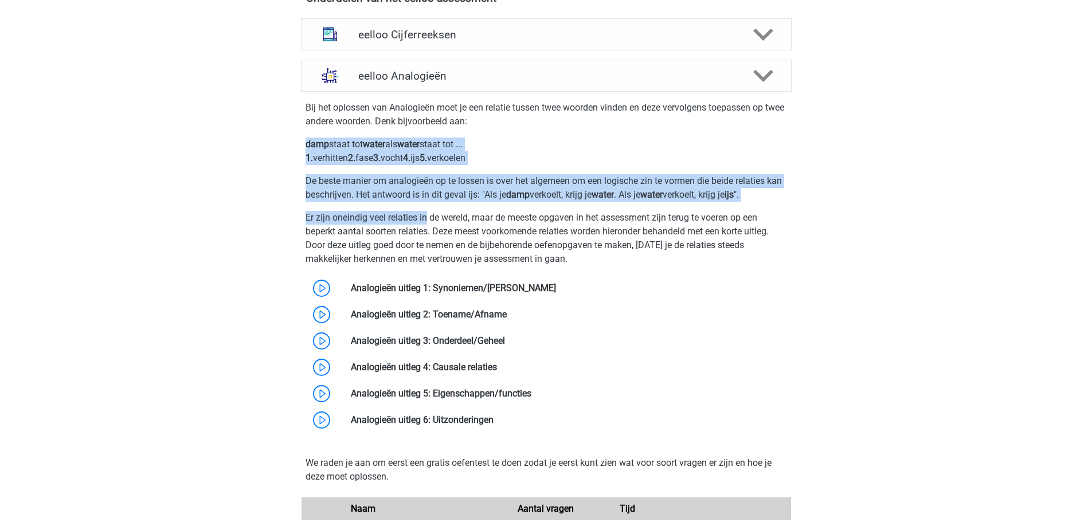
drag, startPoint x: 313, startPoint y: 147, endPoint x: 427, endPoint y: 213, distance: 131.0
click at [428, 212] on div "Bij het oplossen van Analogieën moet je een relatie tussen twee woorden vinden …" at bounding box center [546, 264] width 500 height 337
click at [425, 214] on div "Bij het oplossen van Analogieën moet je een relatie tussen twee woorden vinden …" at bounding box center [546, 264] width 500 height 337
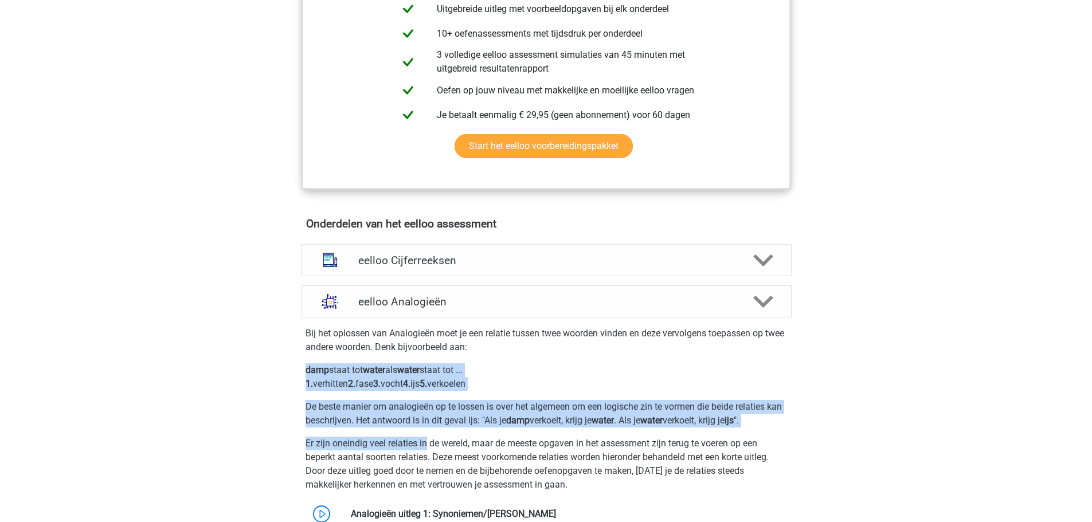
scroll to position [516, 0]
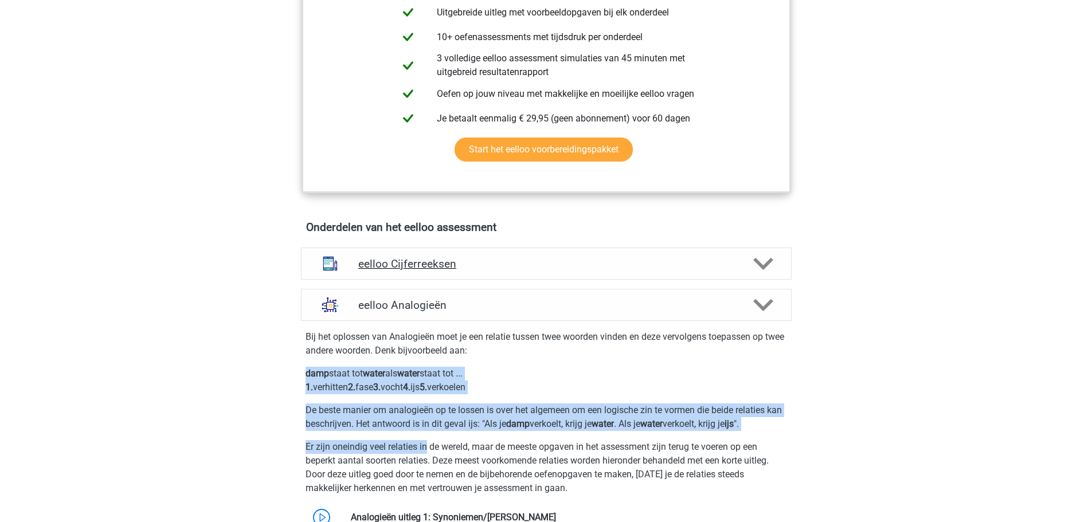
click at [472, 271] on h4 "eelloo Cijferreeksen" at bounding box center [546, 263] width 376 height 13
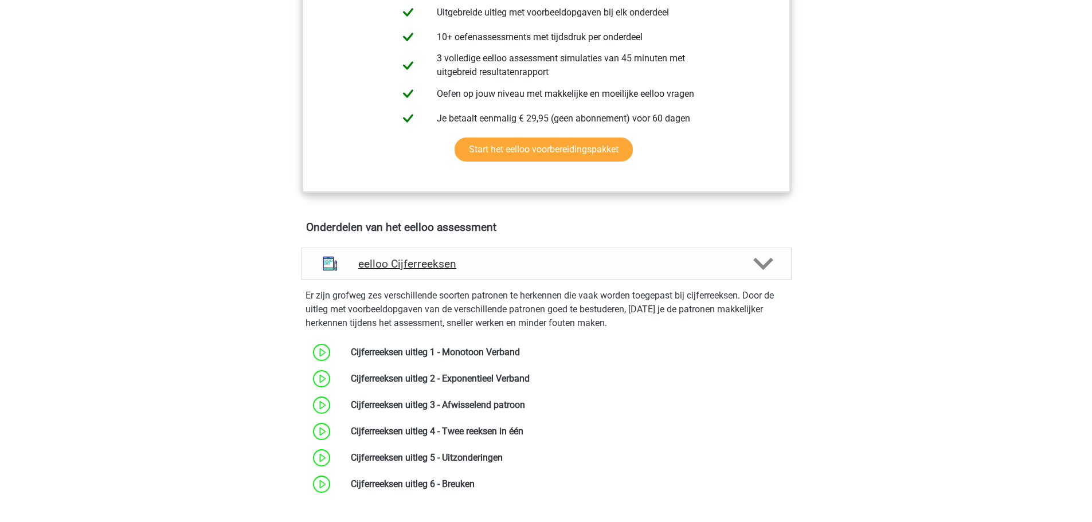
click at [475, 271] on h4 "eelloo Cijferreeksen" at bounding box center [546, 263] width 376 height 13
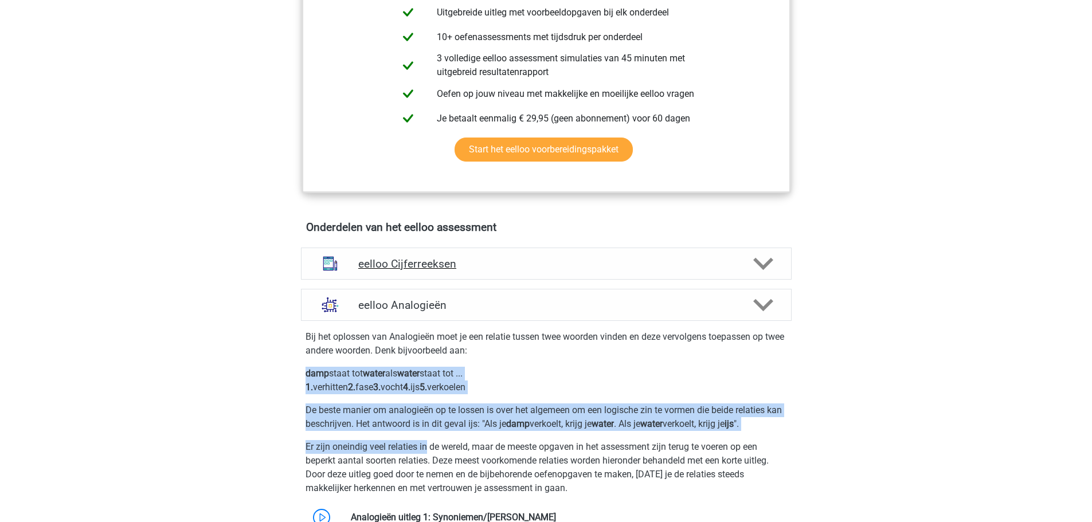
click at [475, 270] on h4 "eelloo Cijferreeksen" at bounding box center [546, 263] width 376 height 13
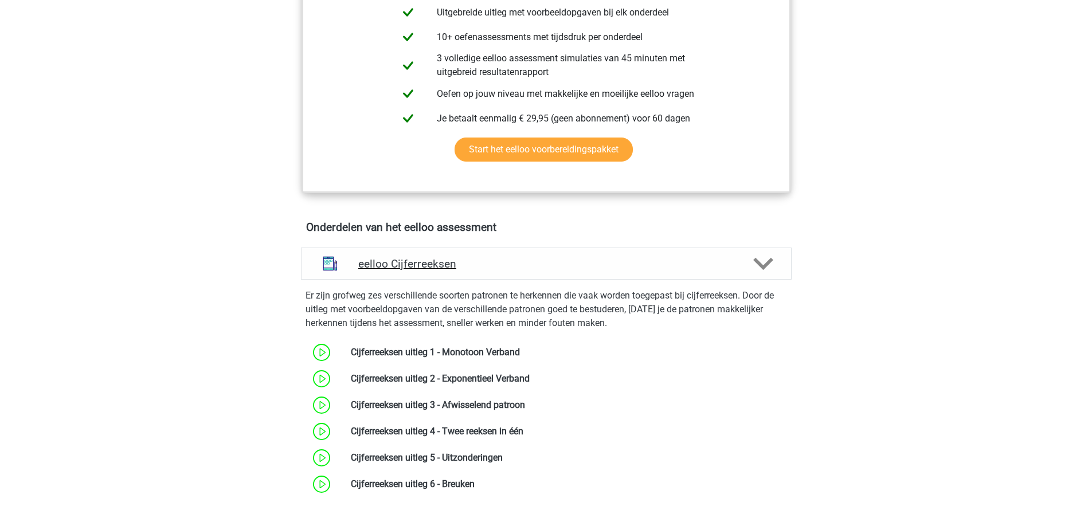
click at [475, 270] on h4 "eelloo Cijferreeksen" at bounding box center [546, 263] width 376 height 13
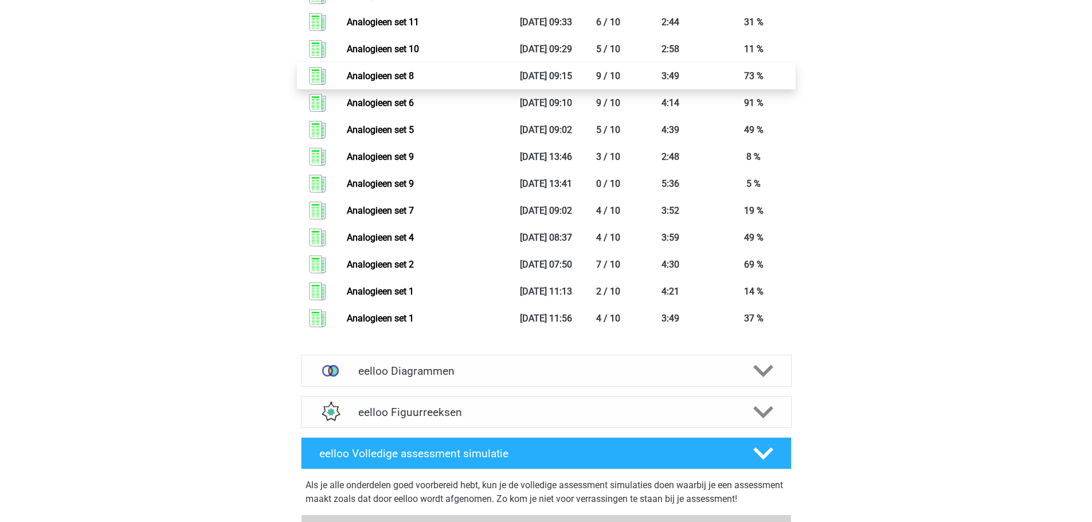
scroll to position [1949, 0]
